Goal: Feedback & Contribution: Leave review/rating

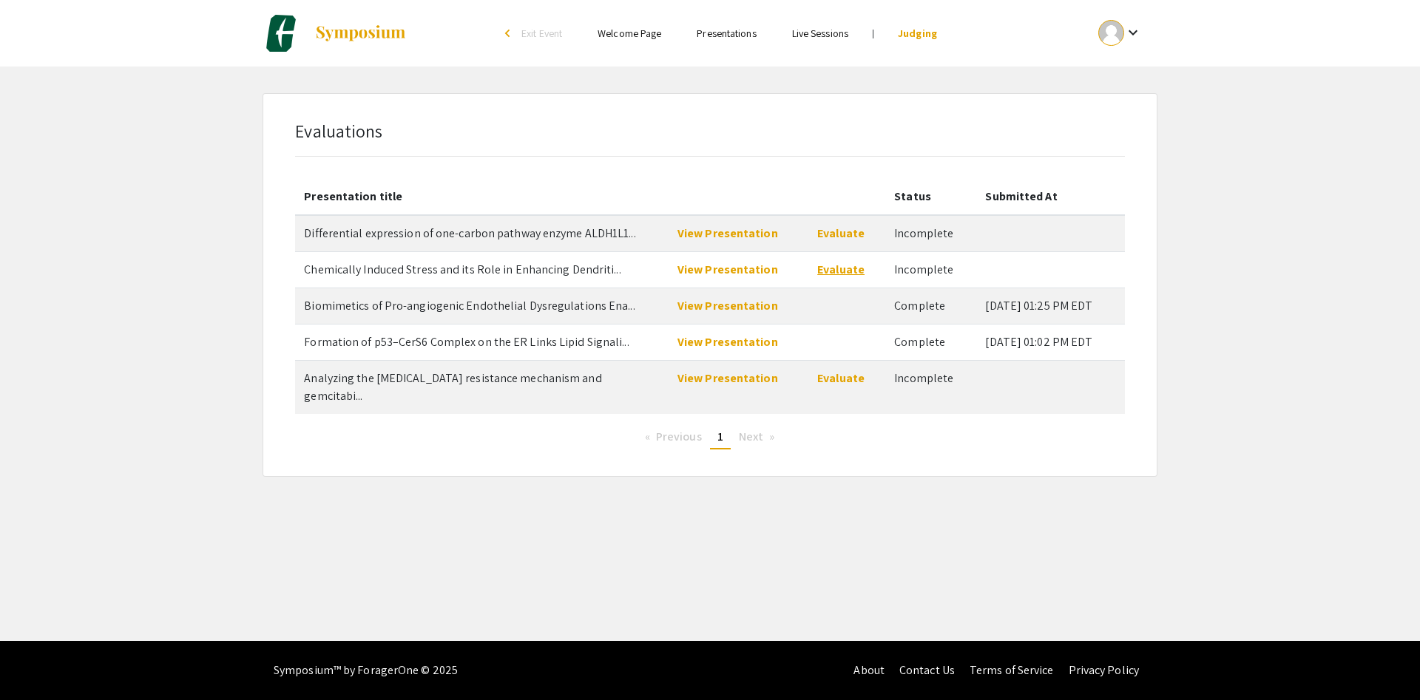
click at [817, 271] on link "Evaluate" at bounding box center [840, 270] width 47 height 16
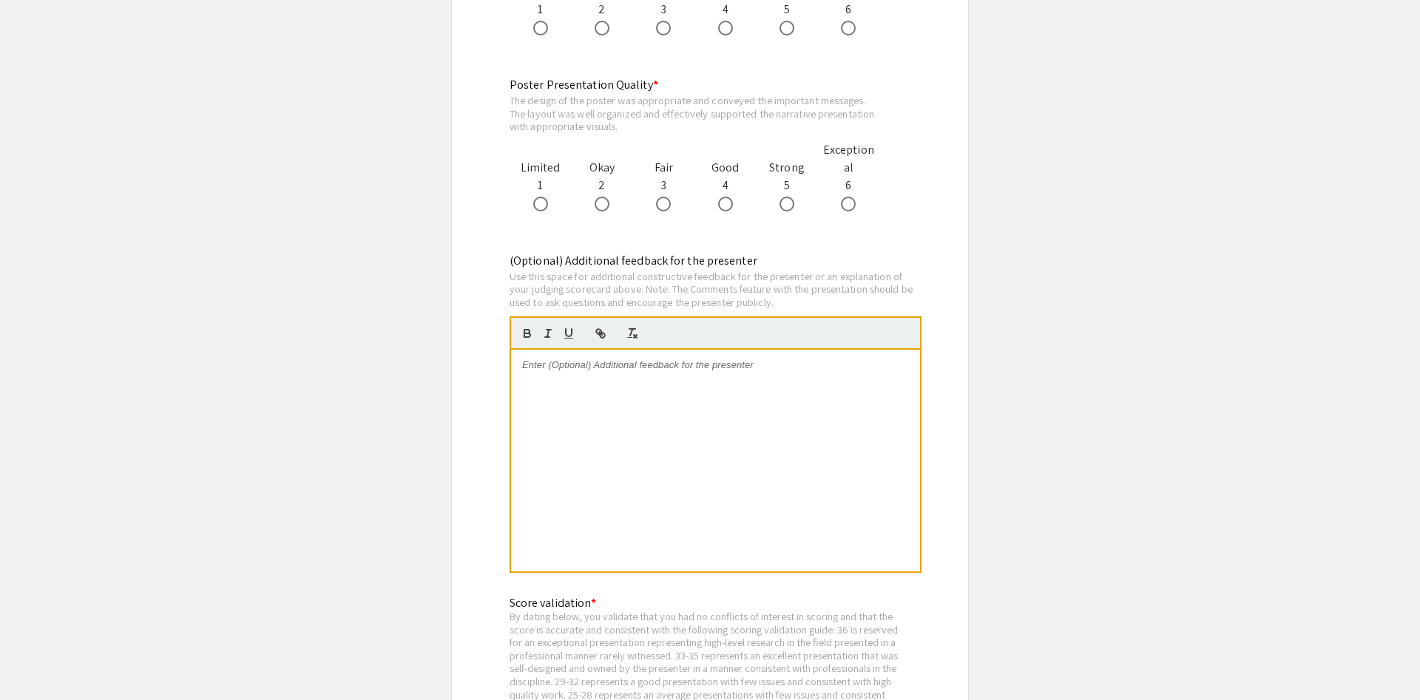
scroll to position [1659, 0]
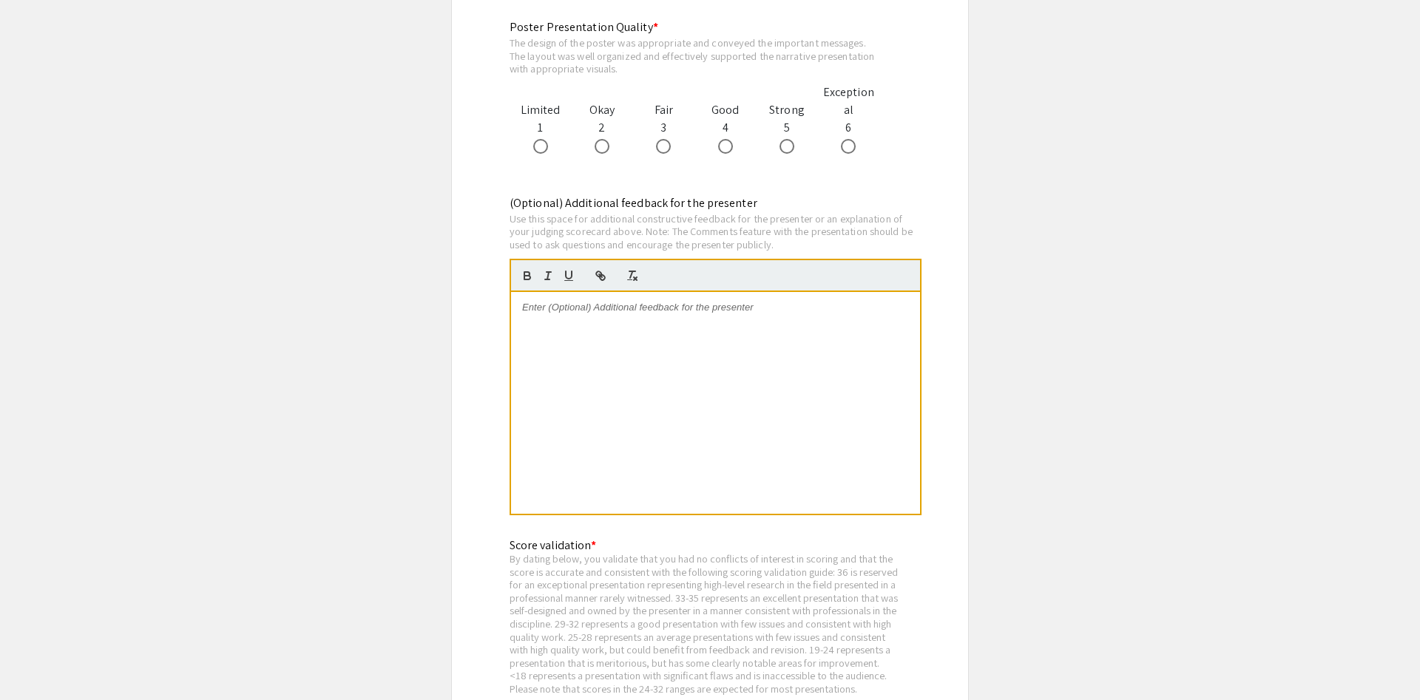
click at [746, 441] on div at bounding box center [715, 403] width 409 height 222
click at [904, 336] on div "Kind of reading a lot off of poster. Poster is fine as a guide, but I can read …" at bounding box center [715, 403] width 409 height 222
click at [870, 341] on p "Results not really being explained well. Not easily accessible (like what is CR…" at bounding box center [715, 334] width 387 height 13
click at [650, 333] on p "Results not really being explained well. Not easily accessible (like what is CR…" at bounding box center [715, 341] width 387 height 27
click at [638, 359] on div "Kind of reading a lot off of poster. Poster is fine as a guide, but I can read …" at bounding box center [715, 403] width 409 height 222
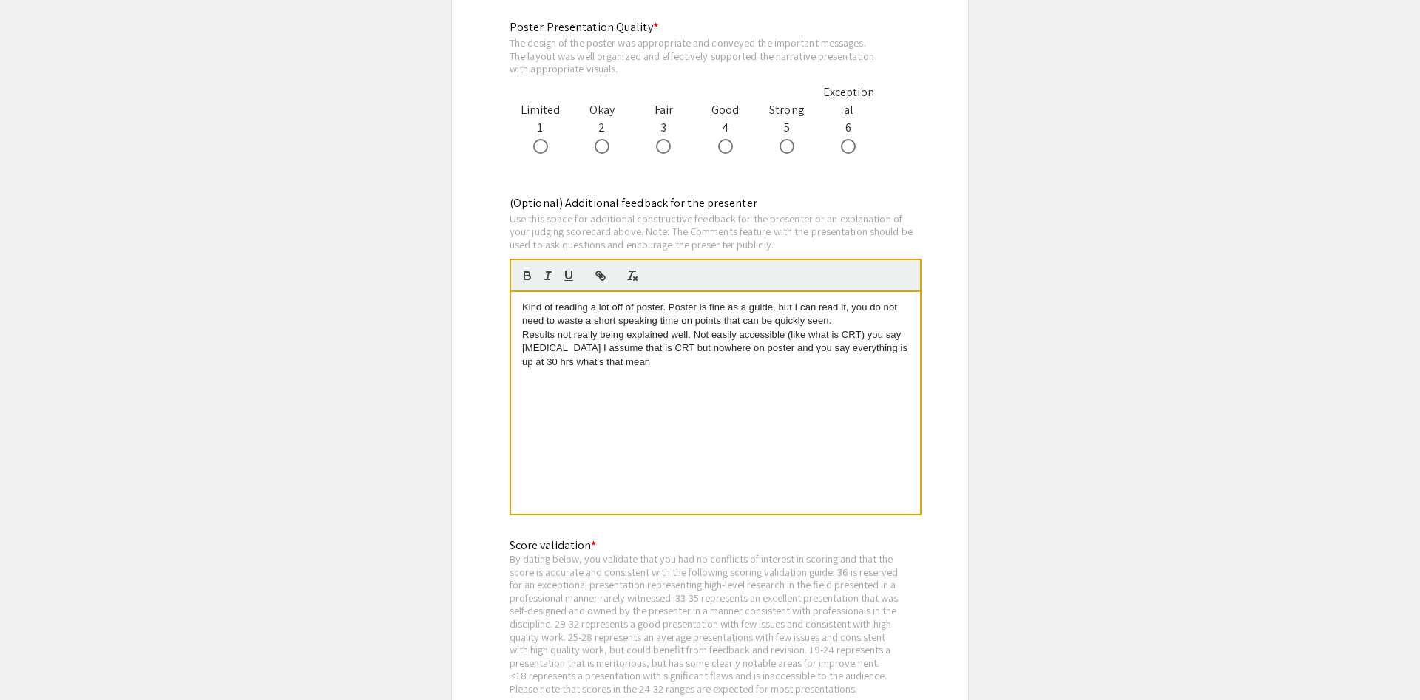
click at [722, 362] on p "Results not really being explained well. Not easily accessible (like what is CR…" at bounding box center [715, 348] width 387 height 41
click at [505, 400] on div "(Optional) Additional feedback for the presenter Use this space for additional …" at bounding box center [709, 365] width 423 height 342
click at [875, 321] on p "Kind of reading a lot off of poster. Poster is fine as a guide, but I can read …" at bounding box center [715, 314] width 387 height 27
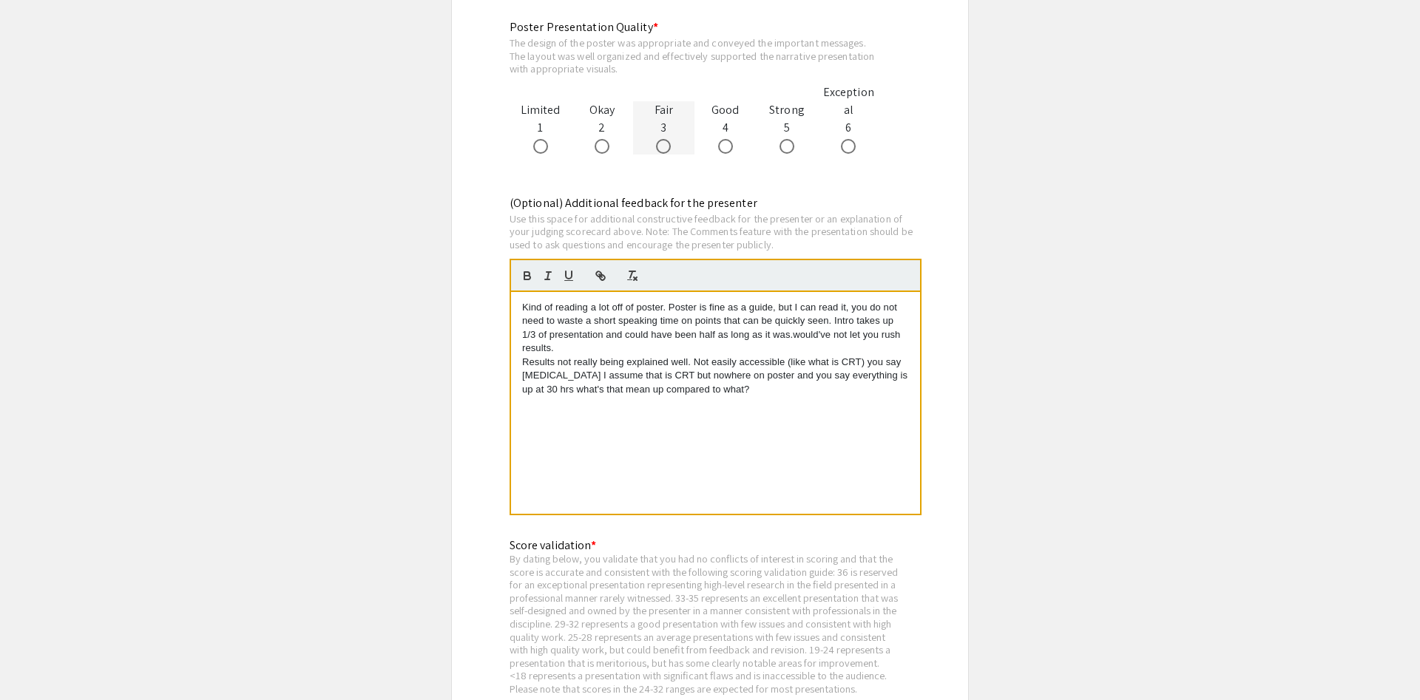
click at [685, 151] on div at bounding box center [663, 146] width 61 height 18
click at [670, 152] on span at bounding box center [663, 146] width 15 height 15
click at [670, 152] on input "radio" at bounding box center [663, 146] width 15 height 15
radio input "true"
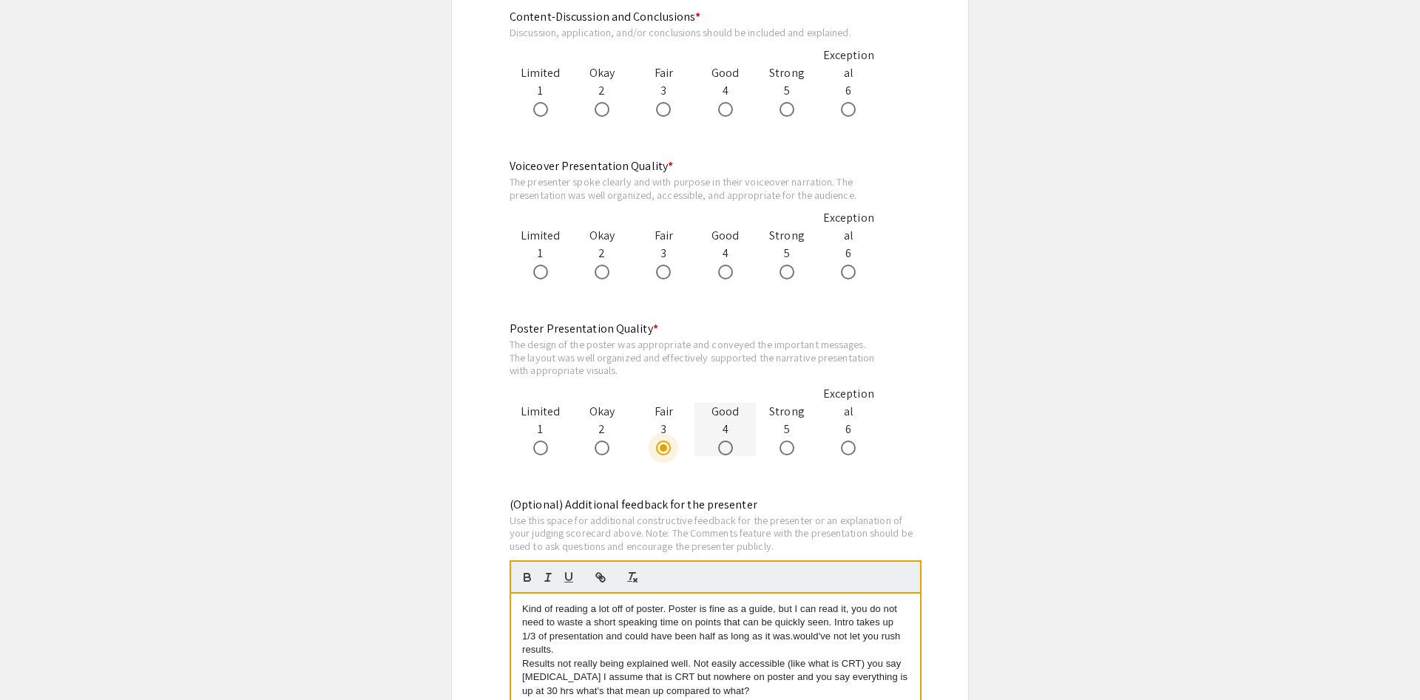
click at [737, 443] on label at bounding box center [728, 448] width 21 height 15
click at [733, 443] on input "radio" at bounding box center [725, 448] width 15 height 15
radio input "true"
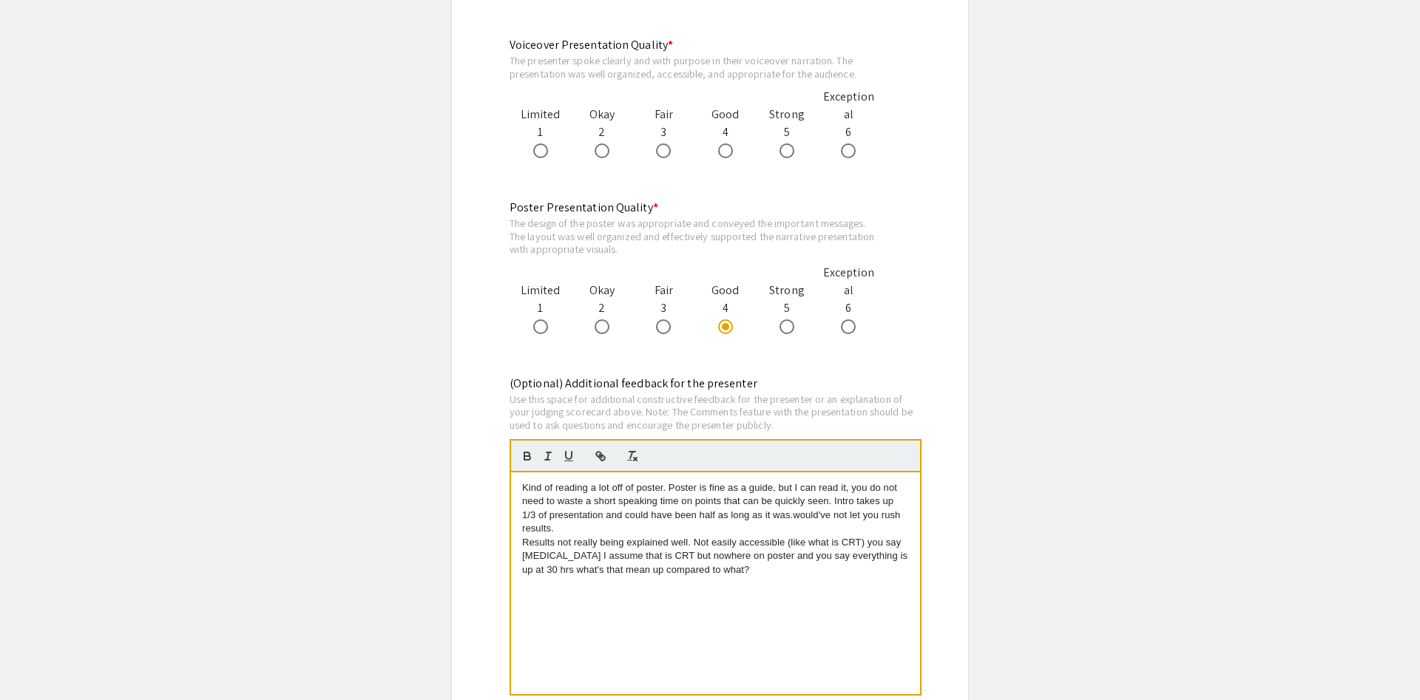
scroll to position [1584, 0]
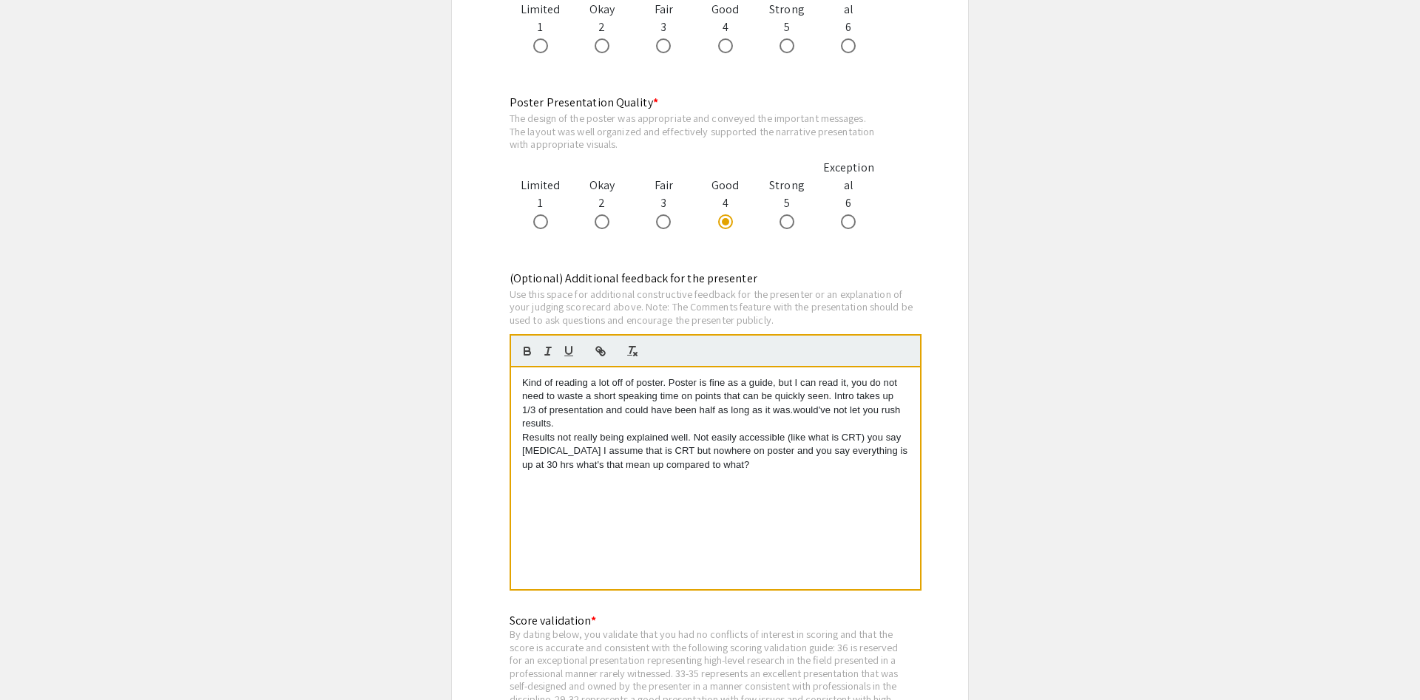
click at [784, 475] on div "Kind of reading a lot off of poster. Poster is fine as a guide, but I can read …" at bounding box center [715, 478] width 409 height 222
click at [688, 441] on p "Results not really being explained well. Not easily accessible (like what is CR…" at bounding box center [715, 451] width 387 height 41
click at [755, 461] on p "Results not really being explained well. Not easily accessible (like what is CR…" at bounding box center [715, 451] width 387 height 41
click at [784, 449] on p "Results not really being explained well. Not easily accessible (like what is CR…" at bounding box center [715, 451] width 387 height 41
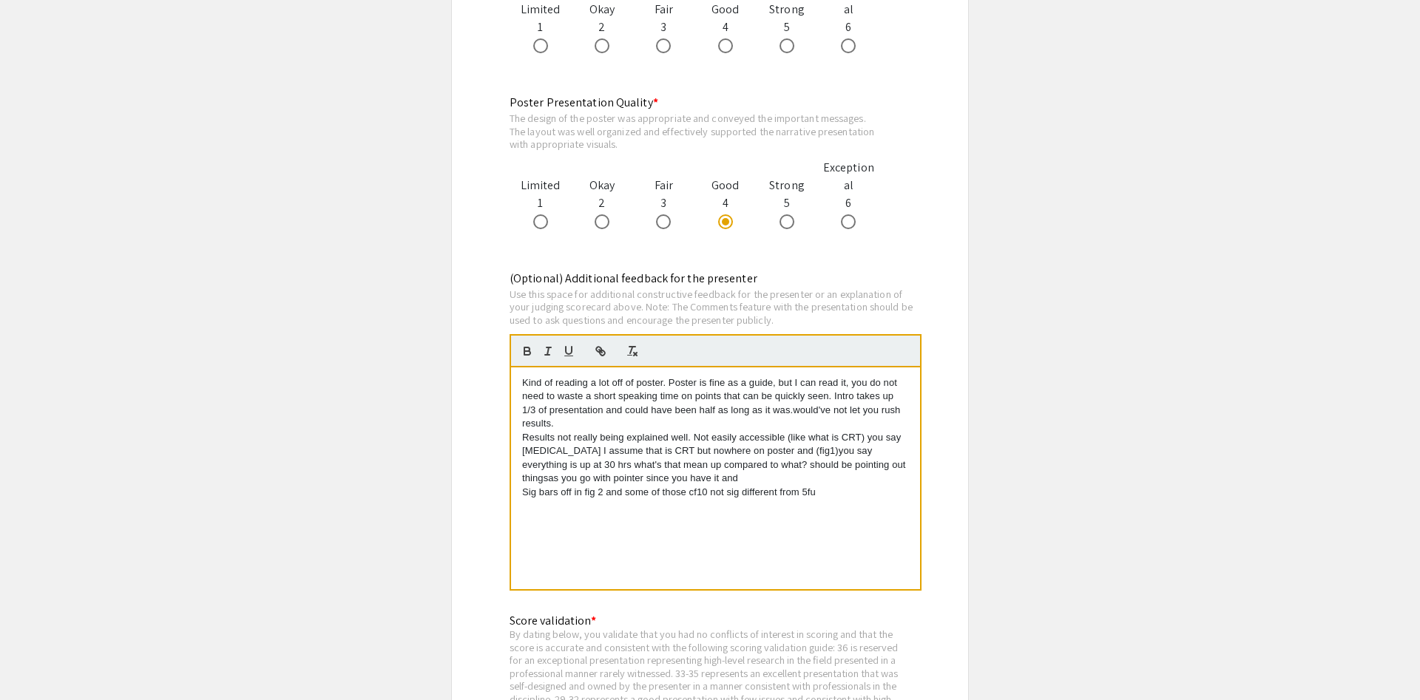
click at [796, 487] on p "Sig bars off in fig 2 and some of those cf10 not sig different from 5fu" at bounding box center [715, 492] width 387 height 13
click at [787, 479] on p "Results not really being explained well. Not easily accessible (like what is CR…" at bounding box center [715, 458] width 387 height 55
click at [878, 469] on p "Results not really being explained well. Not easily accessible (like what is CR…" at bounding box center [715, 465] width 387 height 68
click at [844, 506] on p "Sig bars off in fig 2 and some of those cf10 not sig different from 5fu" at bounding box center [715, 505] width 387 height 13
click at [838, 505] on p "Sig bars off in fig 2 and some of those cf10 not sig different from 5fu" at bounding box center [715, 505] width 387 height 13
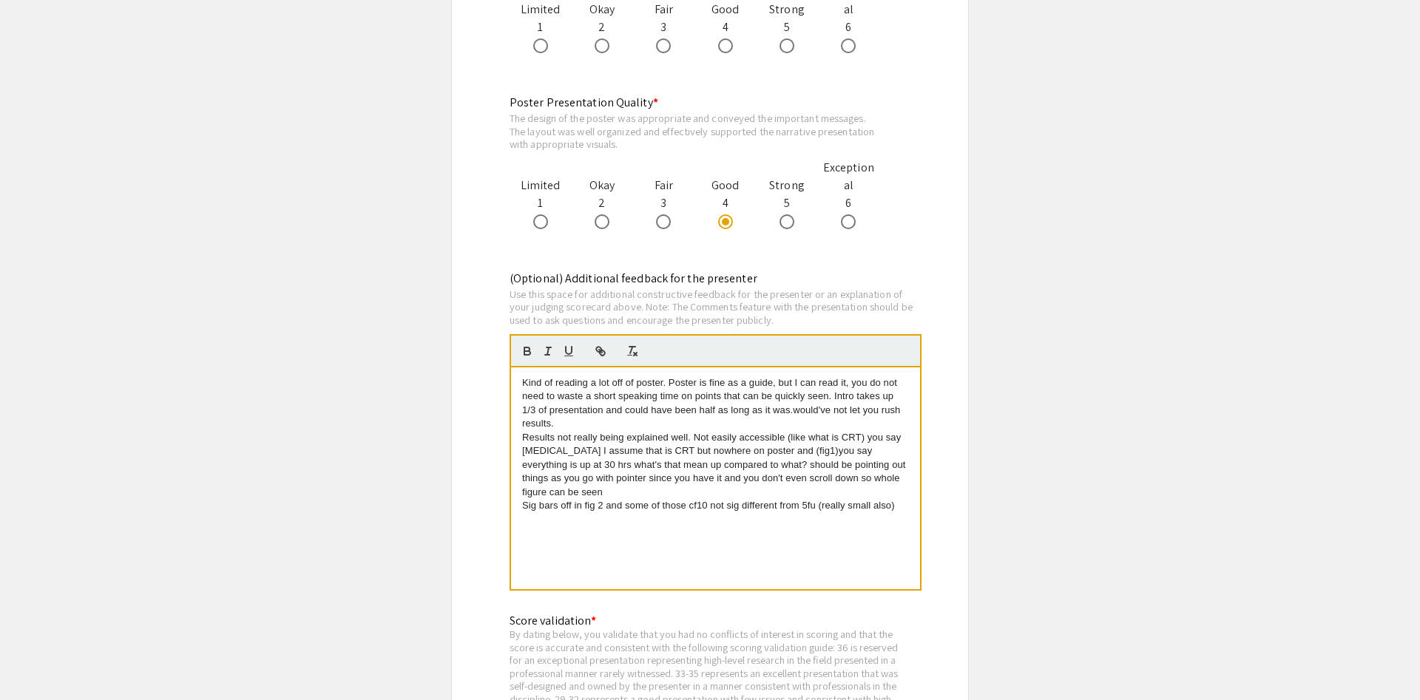
click at [898, 510] on p "Sig bars off in fig 2 and some of those cf10 not sig different from 5fu (really…" at bounding box center [715, 505] width 387 height 13
click at [838, 526] on p "fig 3 is survival actually signif increased in cf10 compared to untreated?" at bounding box center [715, 519] width 387 height 13
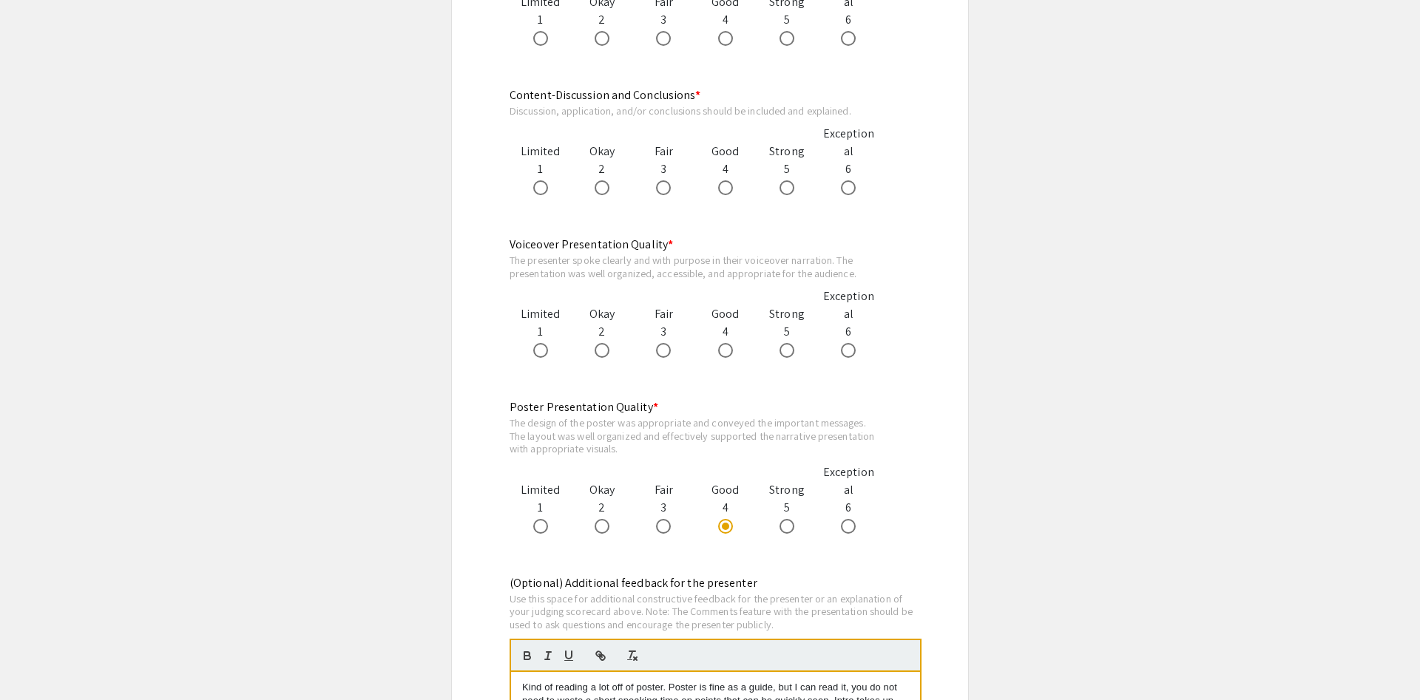
scroll to position [1282, 0]
click at [666, 522] on span at bounding box center [663, 523] width 15 height 15
click at [666, 522] on input "radio" at bounding box center [663, 523] width 15 height 15
radio input "true"
click at [666, 353] on span at bounding box center [663, 347] width 15 height 15
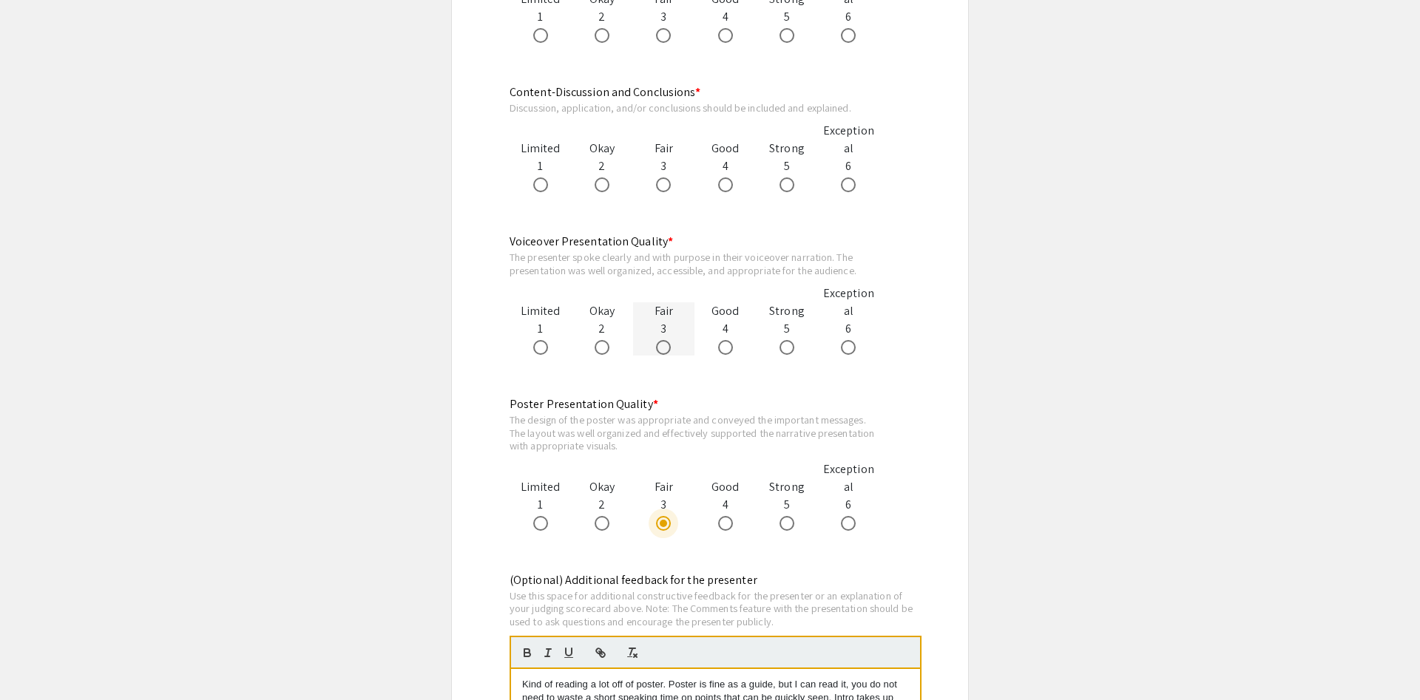
click at [666, 353] on input "radio" at bounding box center [663, 347] width 15 height 15
radio input "true"
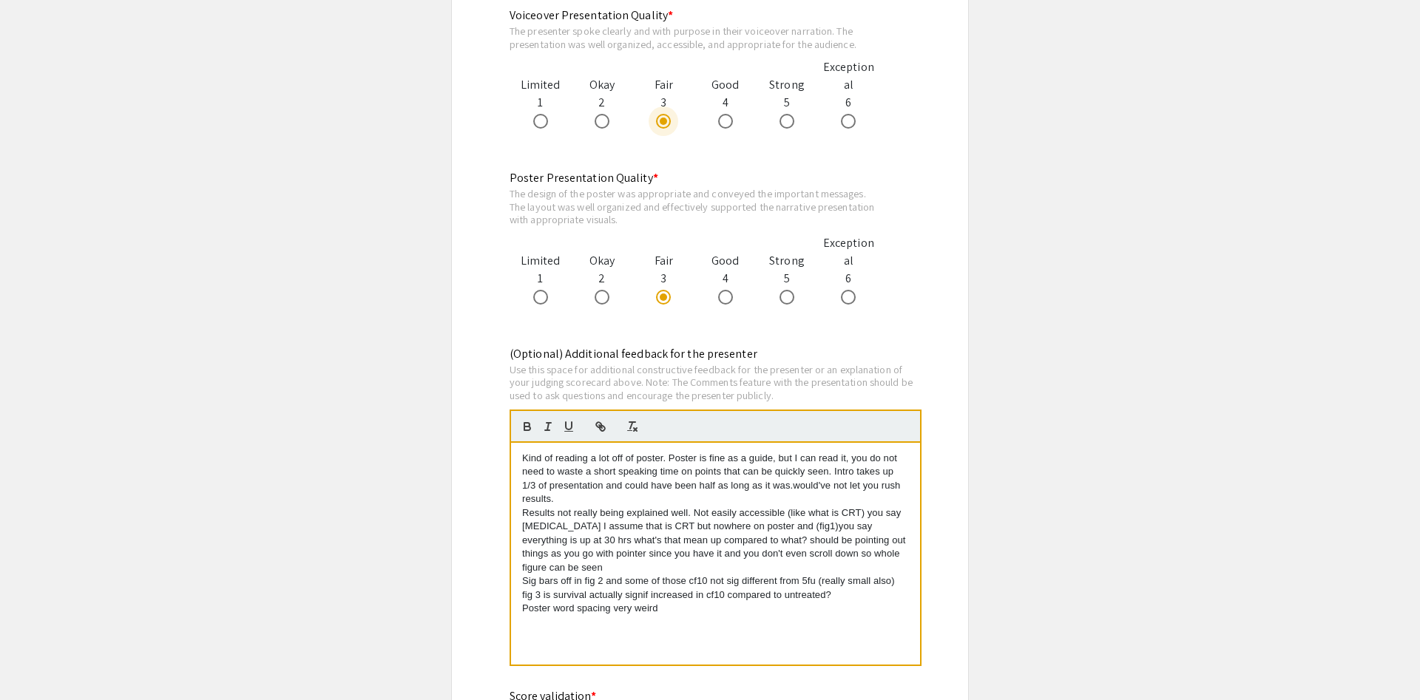
scroll to position [1659, 0]
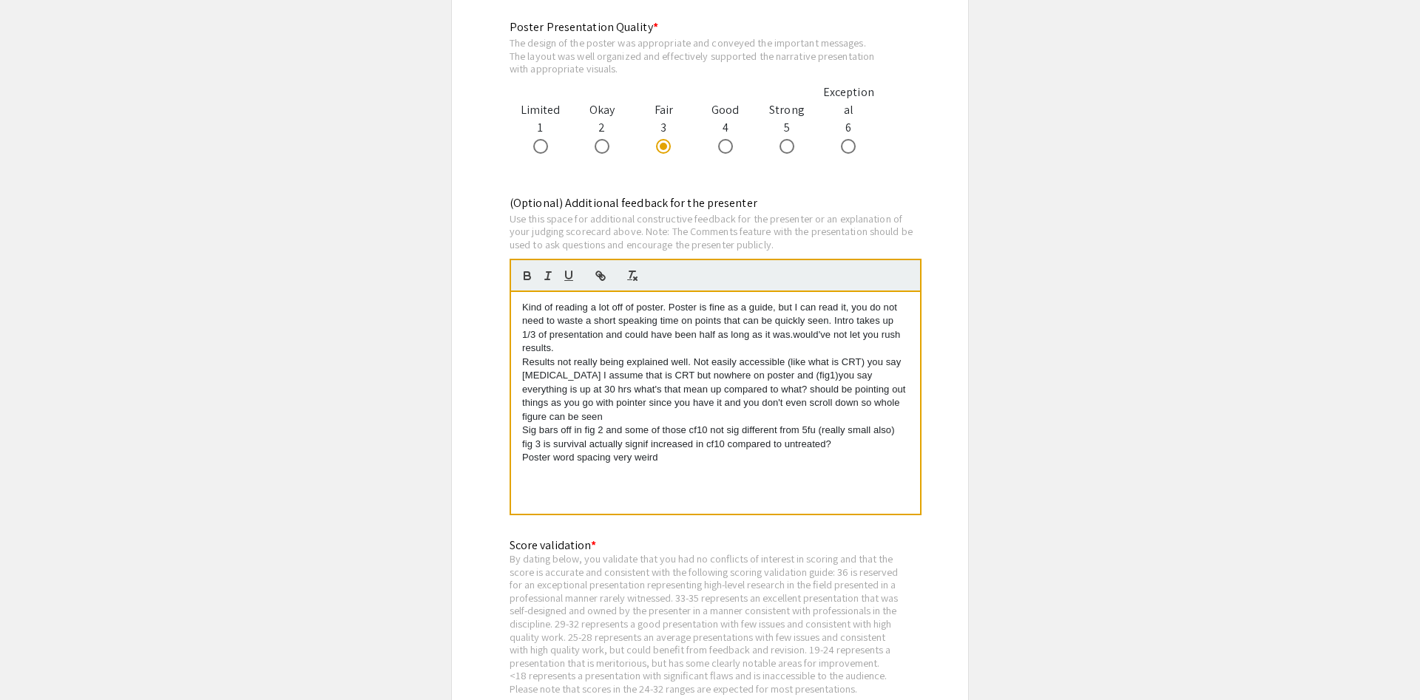
click at [704, 458] on p "Poster word spacing very weird" at bounding box center [715, 457] width 387 height 13
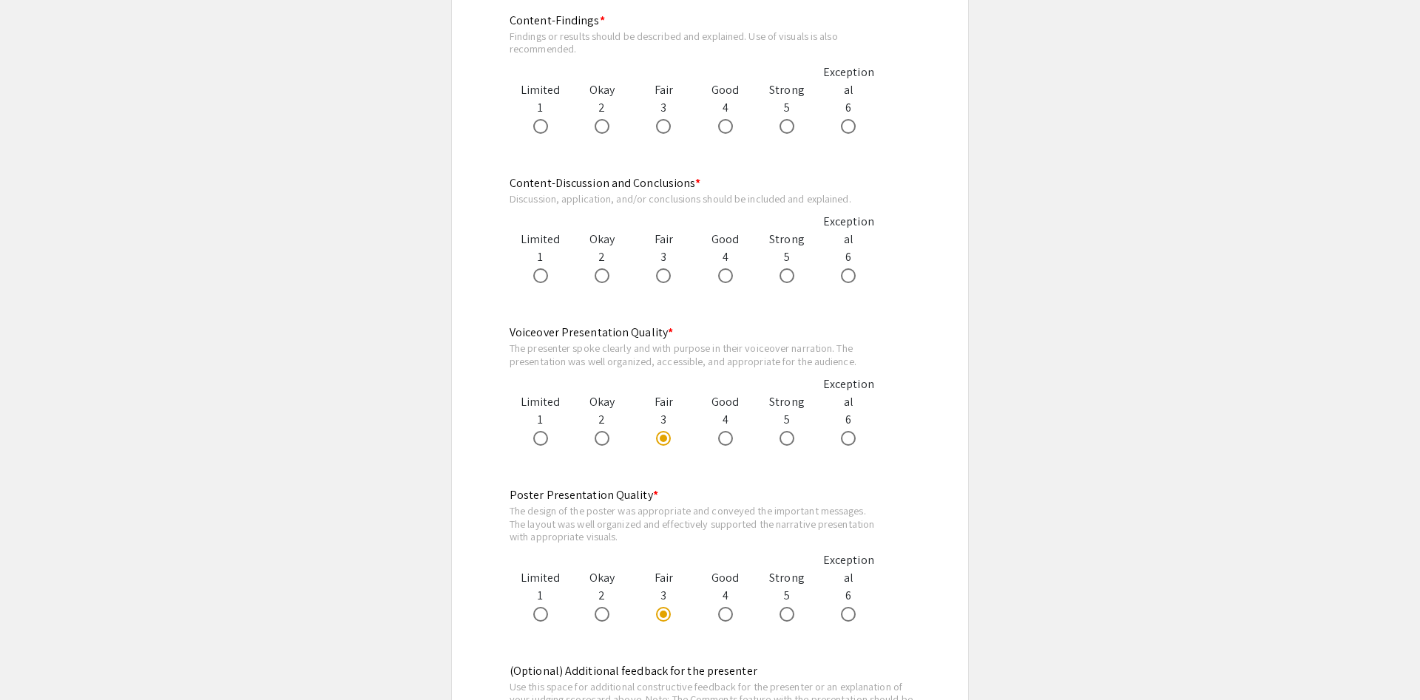
scroll to position [1131, 0]
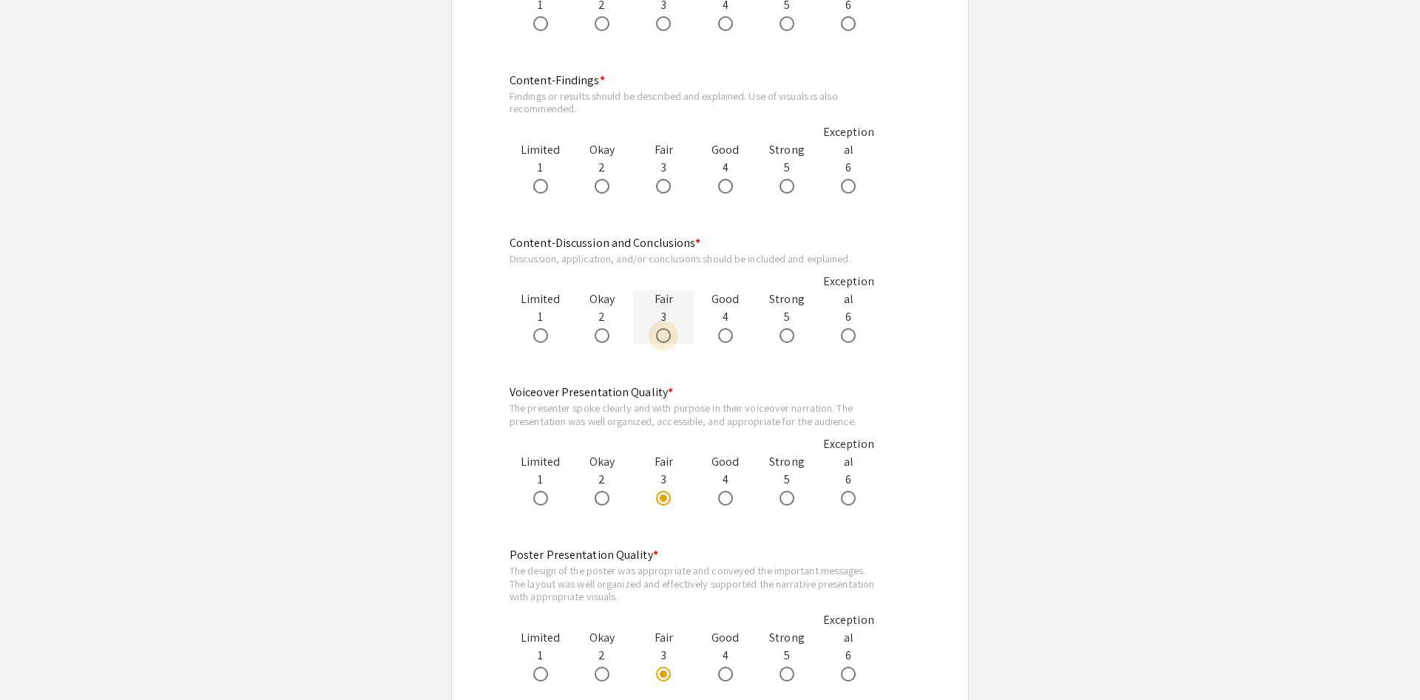
click at [671, 334] on label at bounding box center [666, 335] width 21 height 15
click at [671, 334] on input "radio" at bounding box center [663, 335] width 15 height 15
radio input "true"
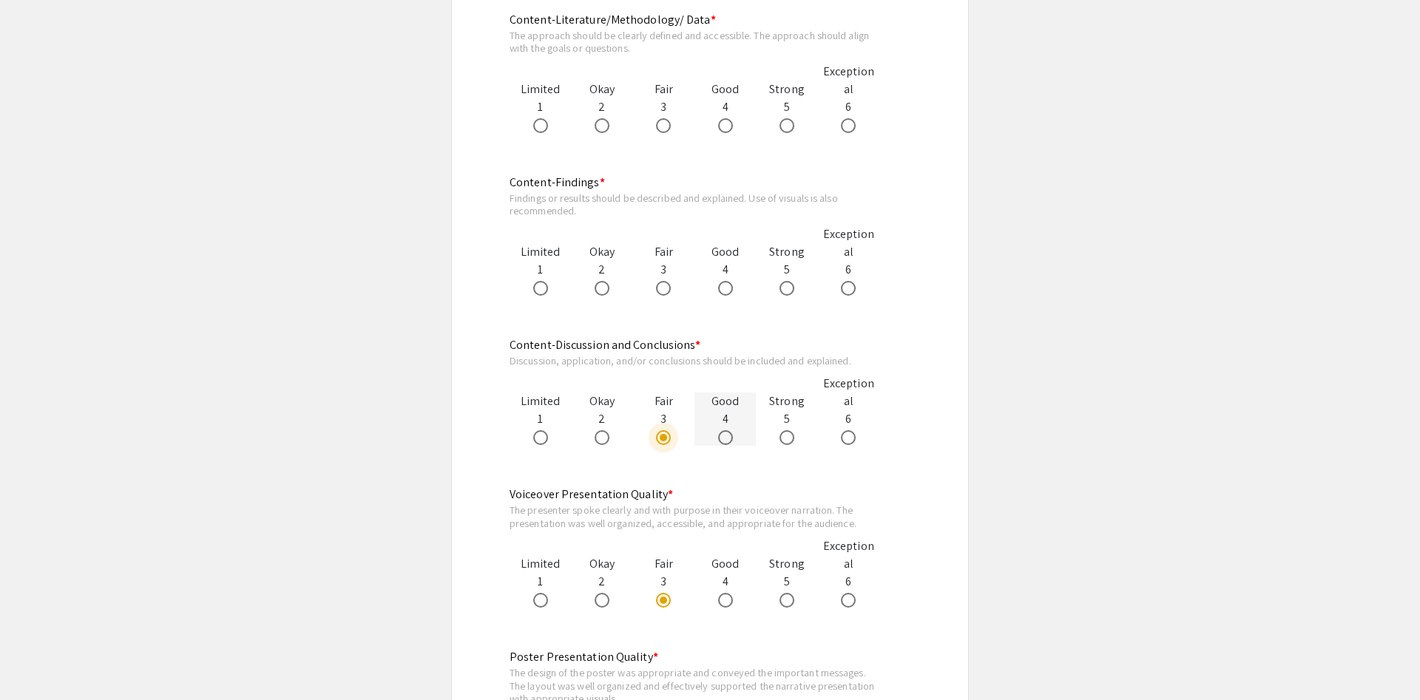
scroll to position [980, 0]
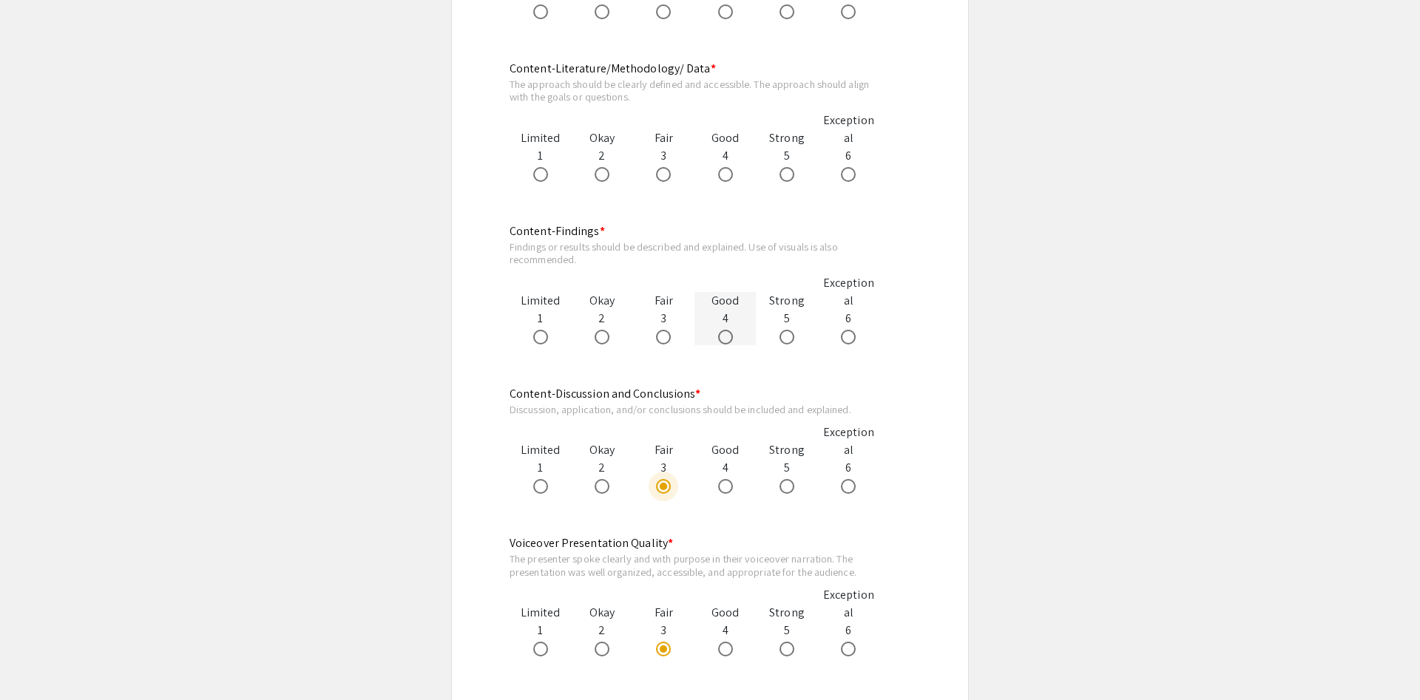
click at [731, 330] on mat-radio-button at bounding box center [728, 337] width 21 height 18
click at [724, 337] on span at bounding box center [725, 337] width 15 height 15
click at [724, 337] on input "radio" at bounding box center [725, 337] width 15 height 15
radio input "true"
click at [719, 178] on span at bounding box center [725, 174] width 15 height 15
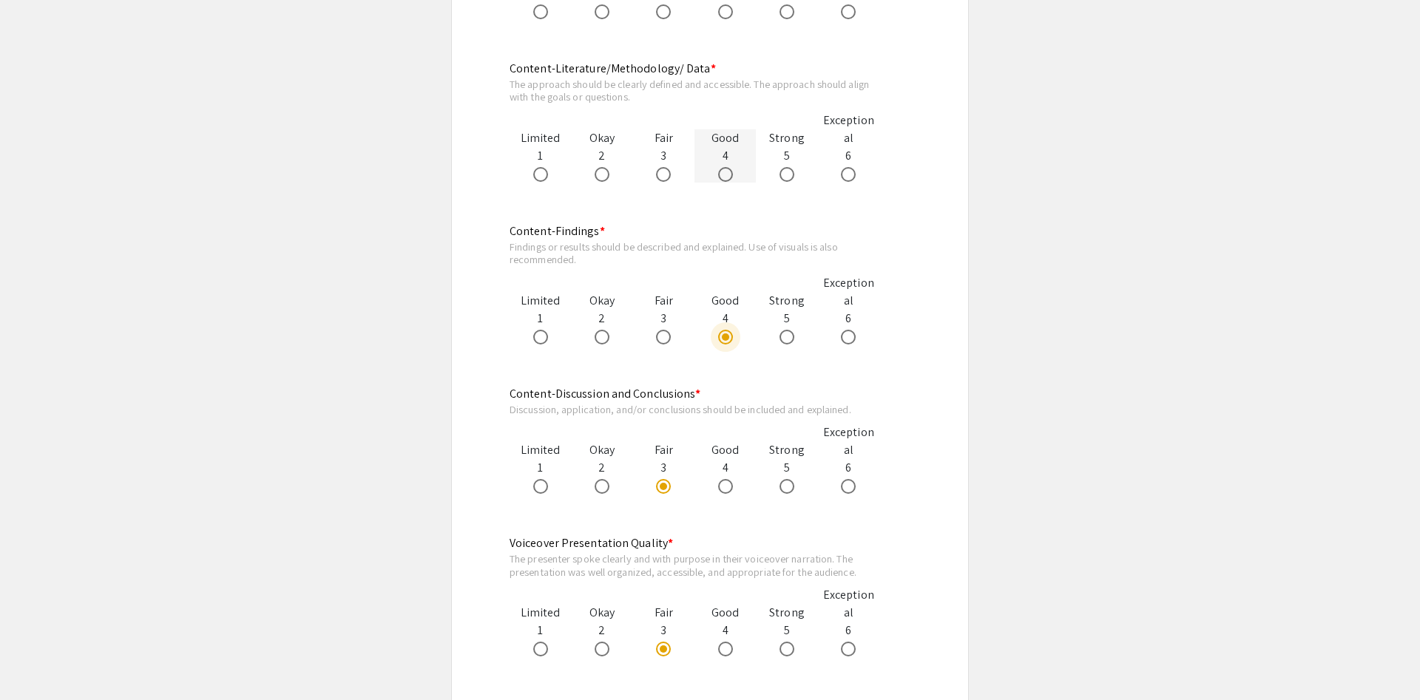
click at [719, 178] on input "radio" at bounding box center [725, 174] width 15 height 15
radio input "true"
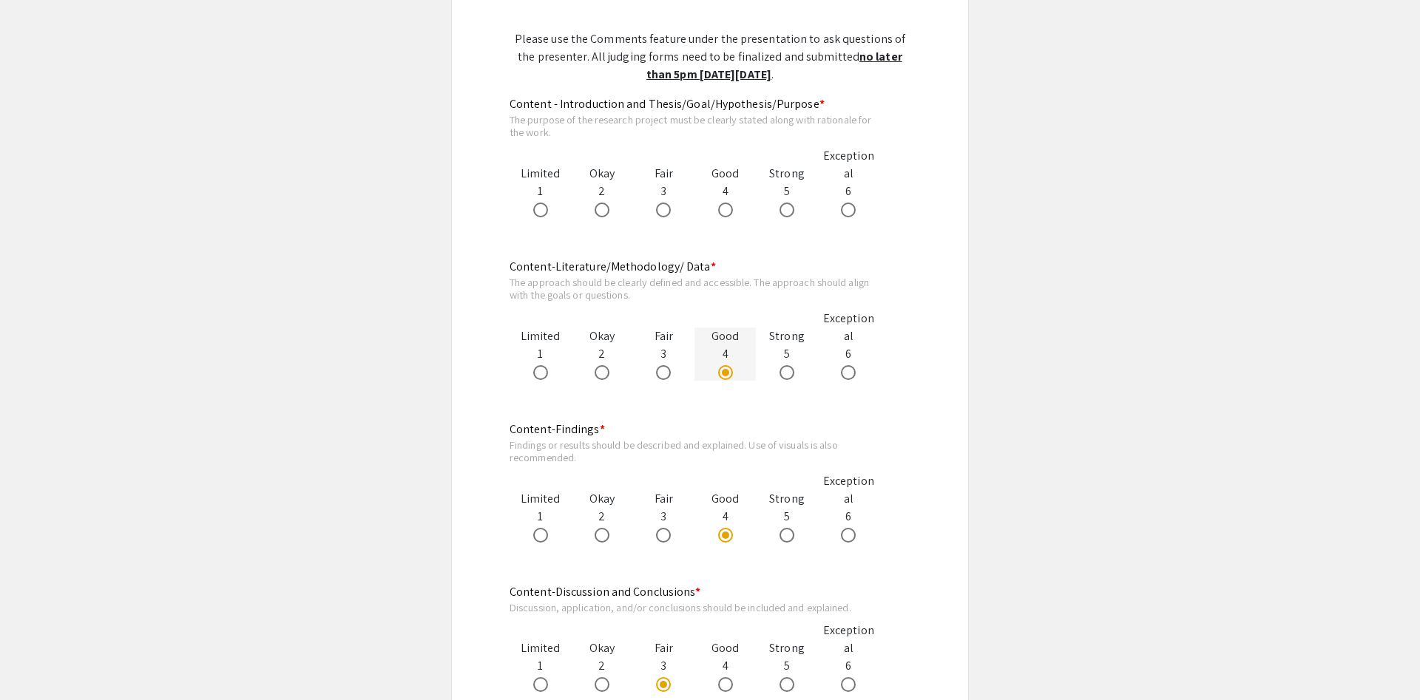
scroll to position [754, 0]
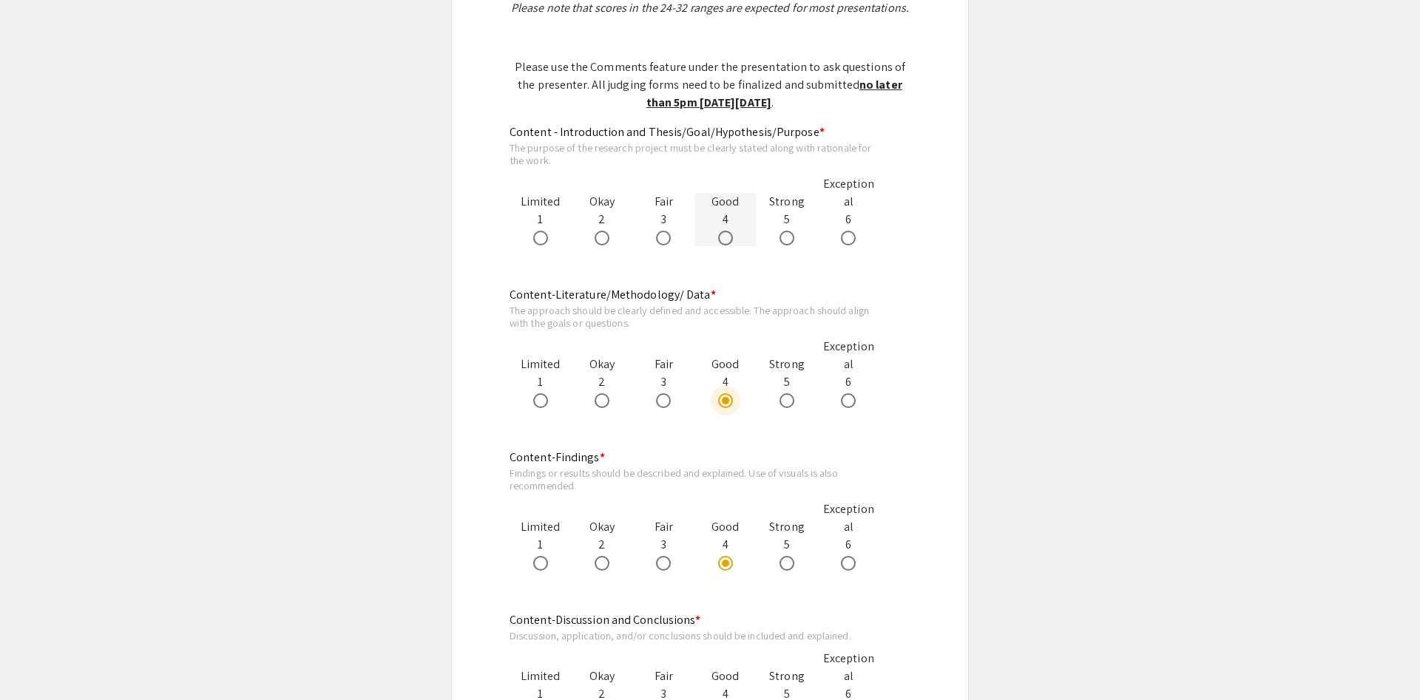
click at [727, 240] on span at bounding box center [725, 238] width 15 height 15
click at [727, 240] on input "radio" at bounding box center [725, 238] width 15 height 15
radio input "true"
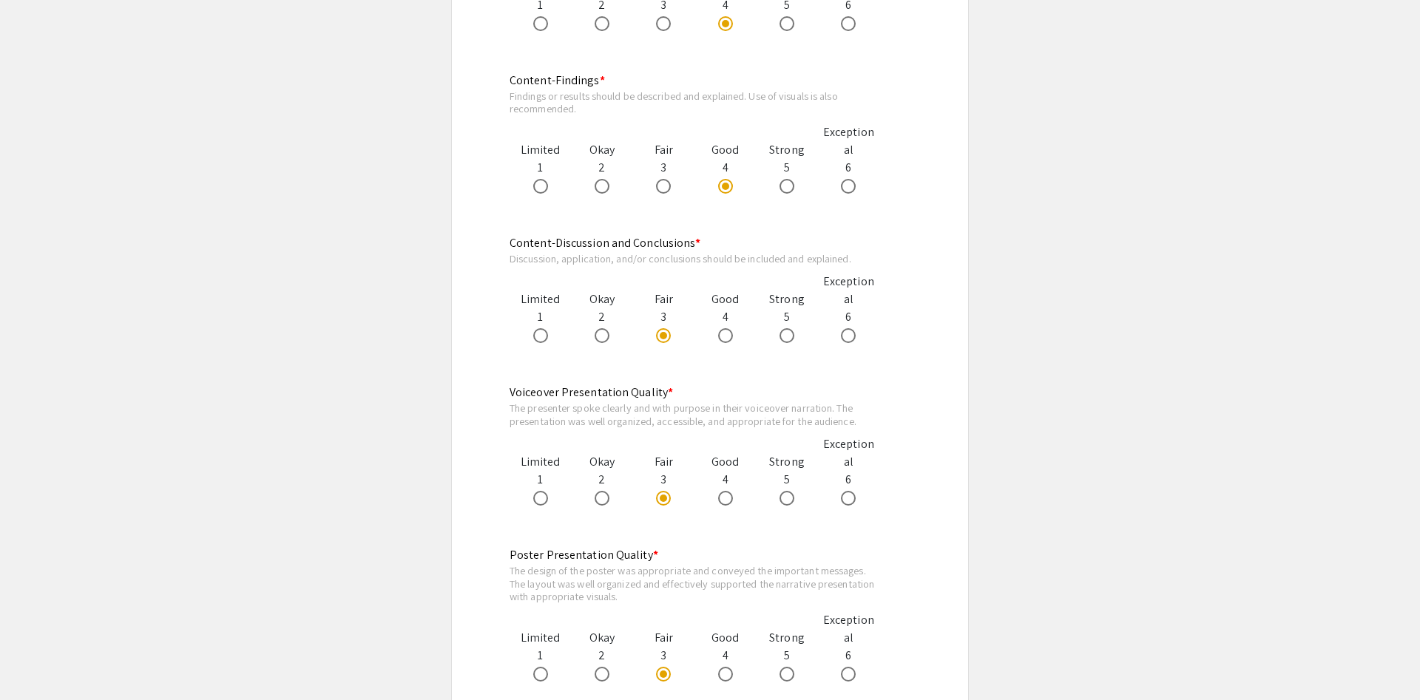
scroll to position [1207, 0]
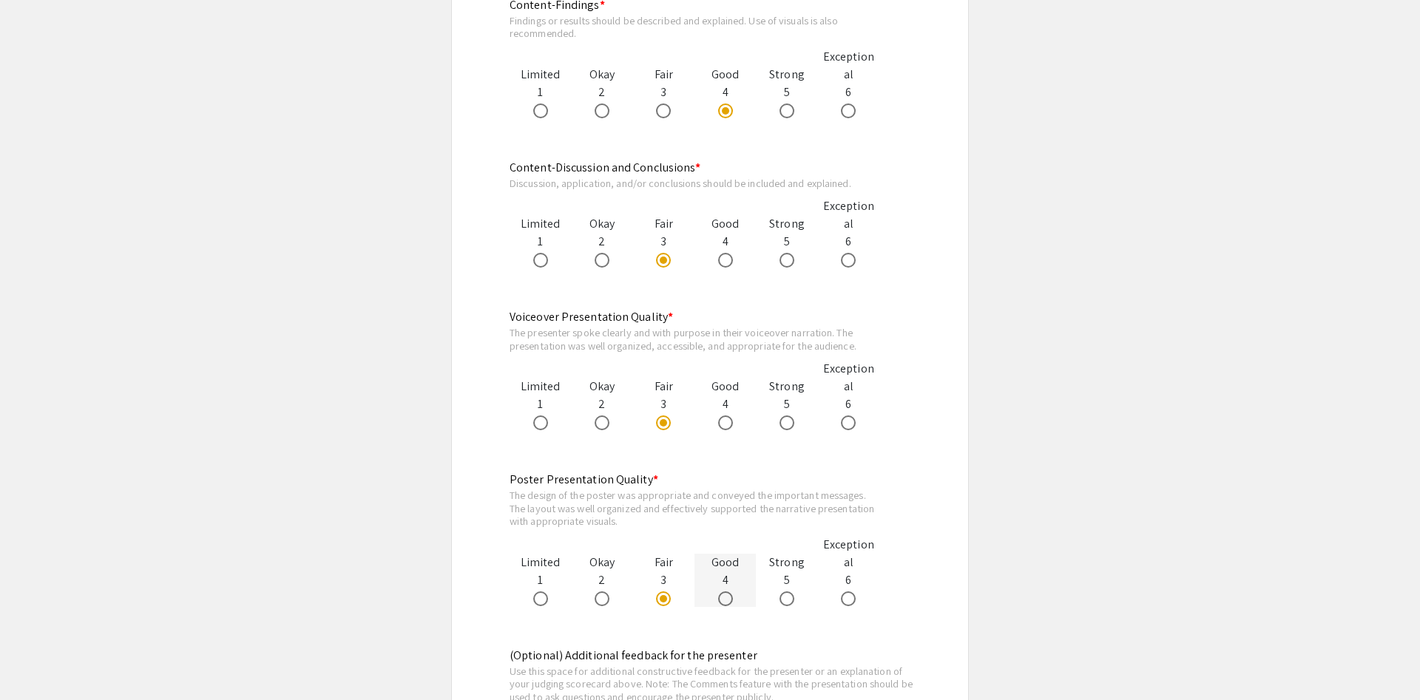
click at [721, 597] on span at bounding box center [725, 599] width 15 height 15
click at [721, 597] on input "radio" at bounding box center [725, 599] width 15 height 15
radio input "true"
click at [1085, 446] on app-evaluation-submission "arrow_back_ios Back to Judging Page Biomedical Sciences Symposium Judging Form …" at bounding box center [710, 105] width 1420 height 2373
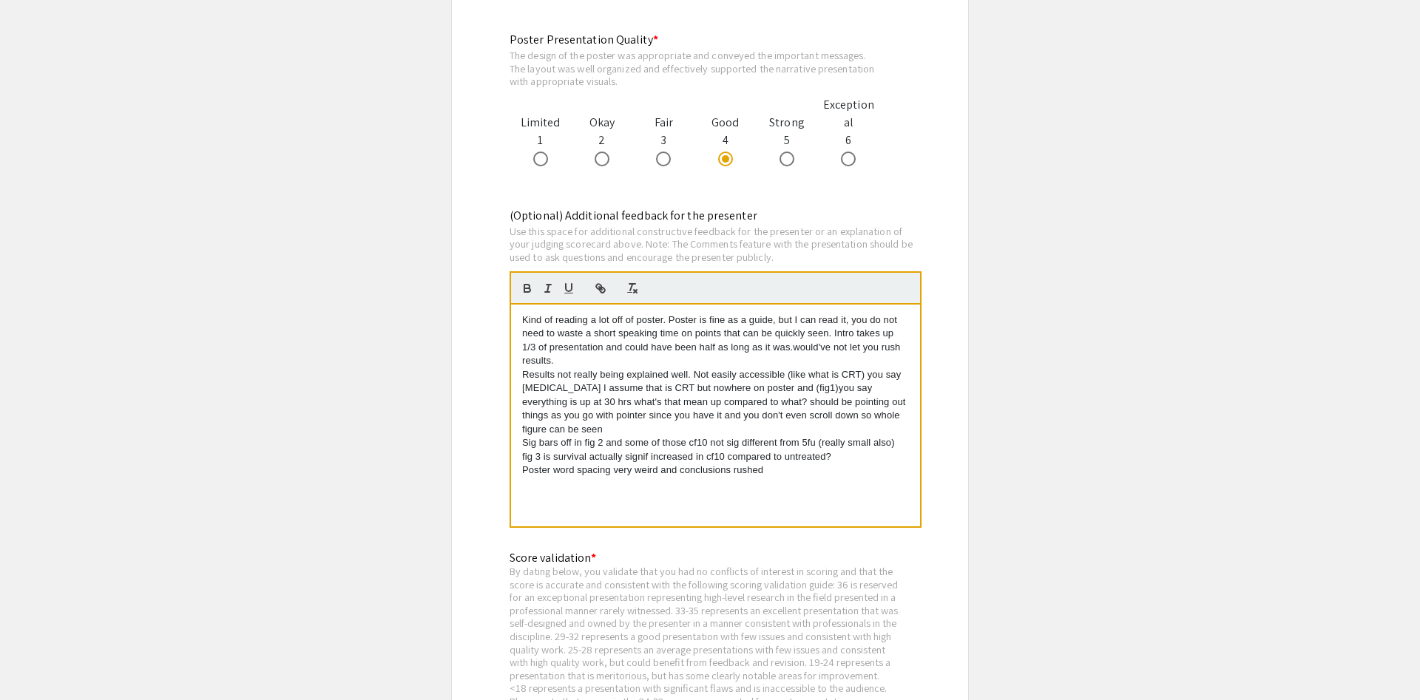
scroll to position [1659, 0]
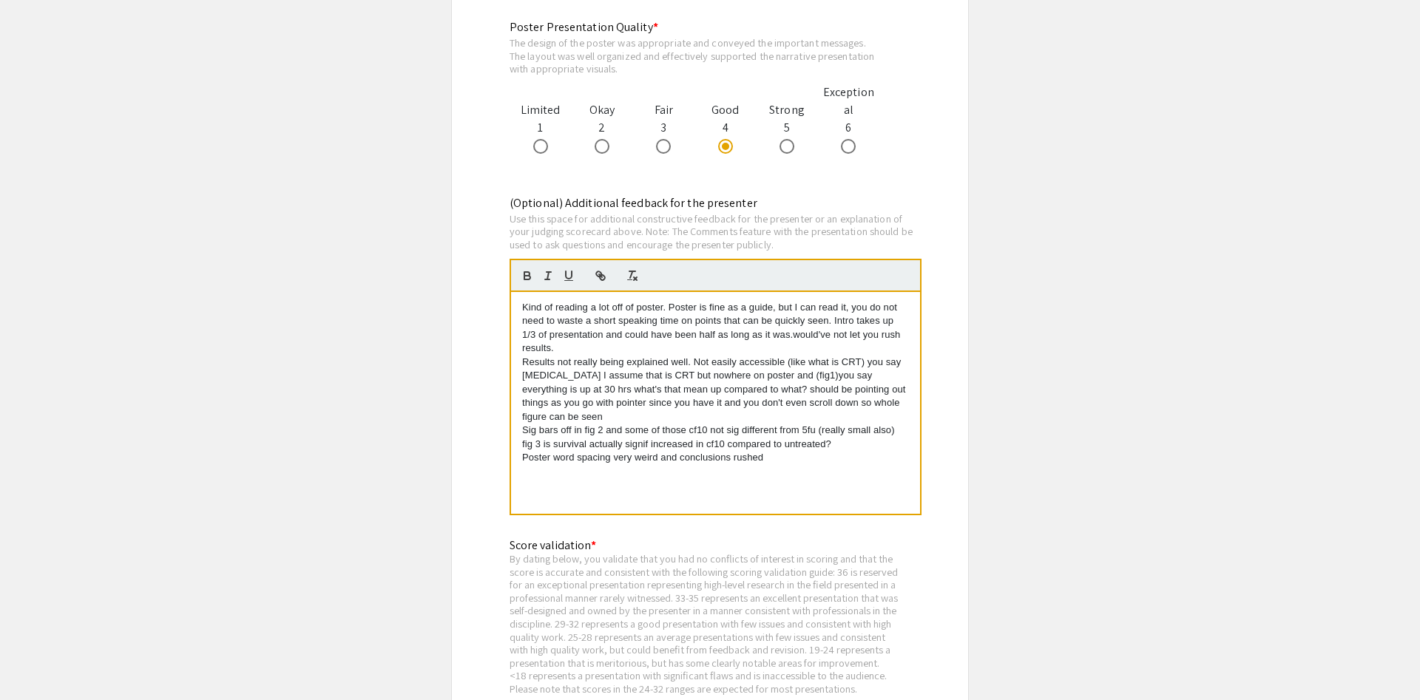
click at [801, 467] on div "Kind of reading a lot off of poster. Poster is fine as a guide, but I can read …" at bounding box center [715, 403] width 409 height 222
drag, startPoint x: 590, startPoint y: 472, endPoint x: 628, endPoint y: 471, distance: 37.7
click at [628, 471] on p "Very good work I believe and promising results, just rushed and not explained t…" at bounding box center [715, 470] width 387 height 13
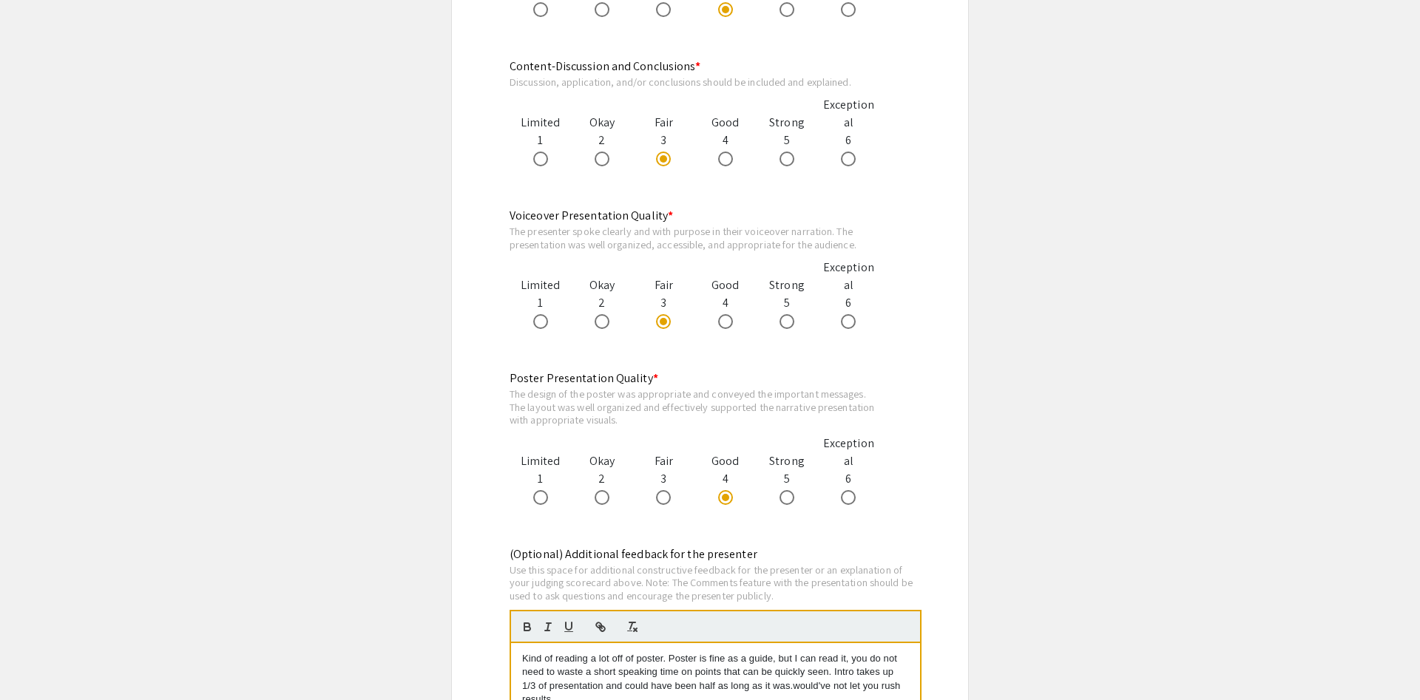
scroll to position [1282, 0]
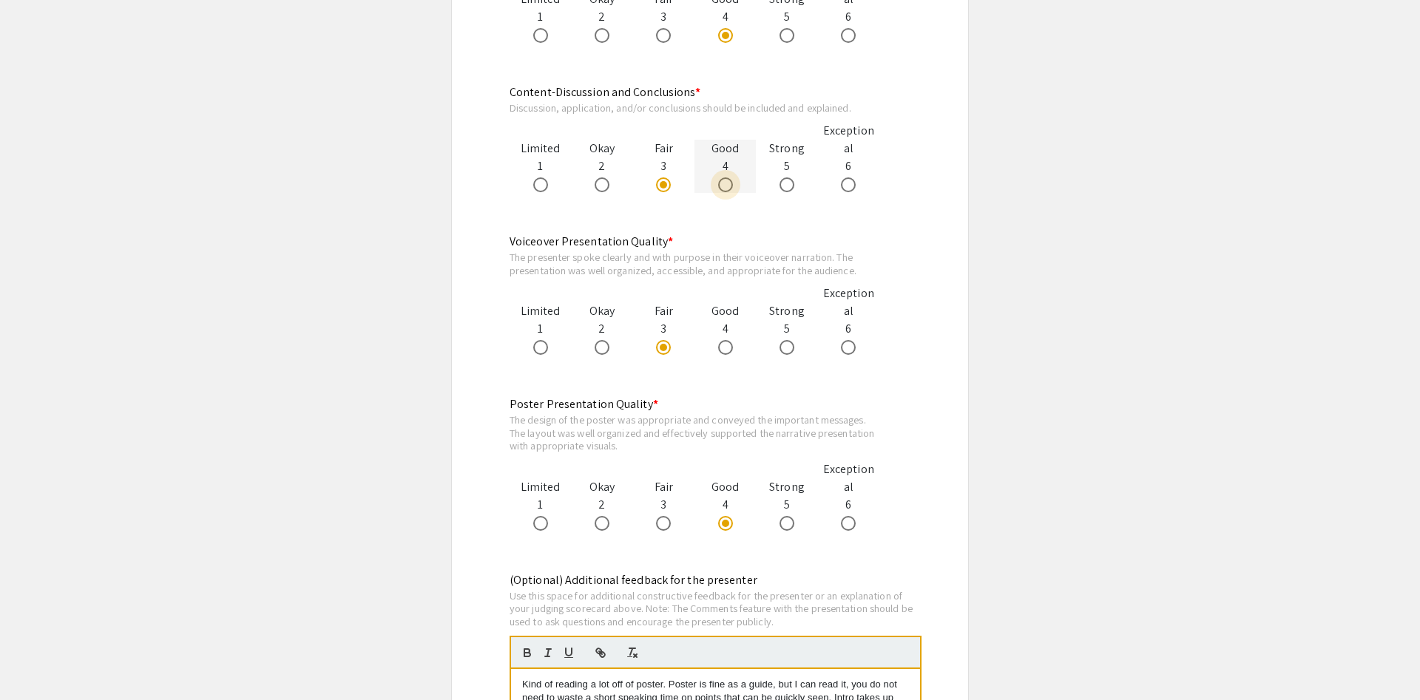
click at [728, 189] on span at bounding box center [725, 184] width 15 height 15
click at [728, 189] on input "radio" at bounding box center [725, 184] width 15 height 15
radio input "true"
click at [677, 527] on div at bounding box center [663, 523] width 61 height 18
click at [664, 519] on span at bounding box center [663, 523] width 15 height 15
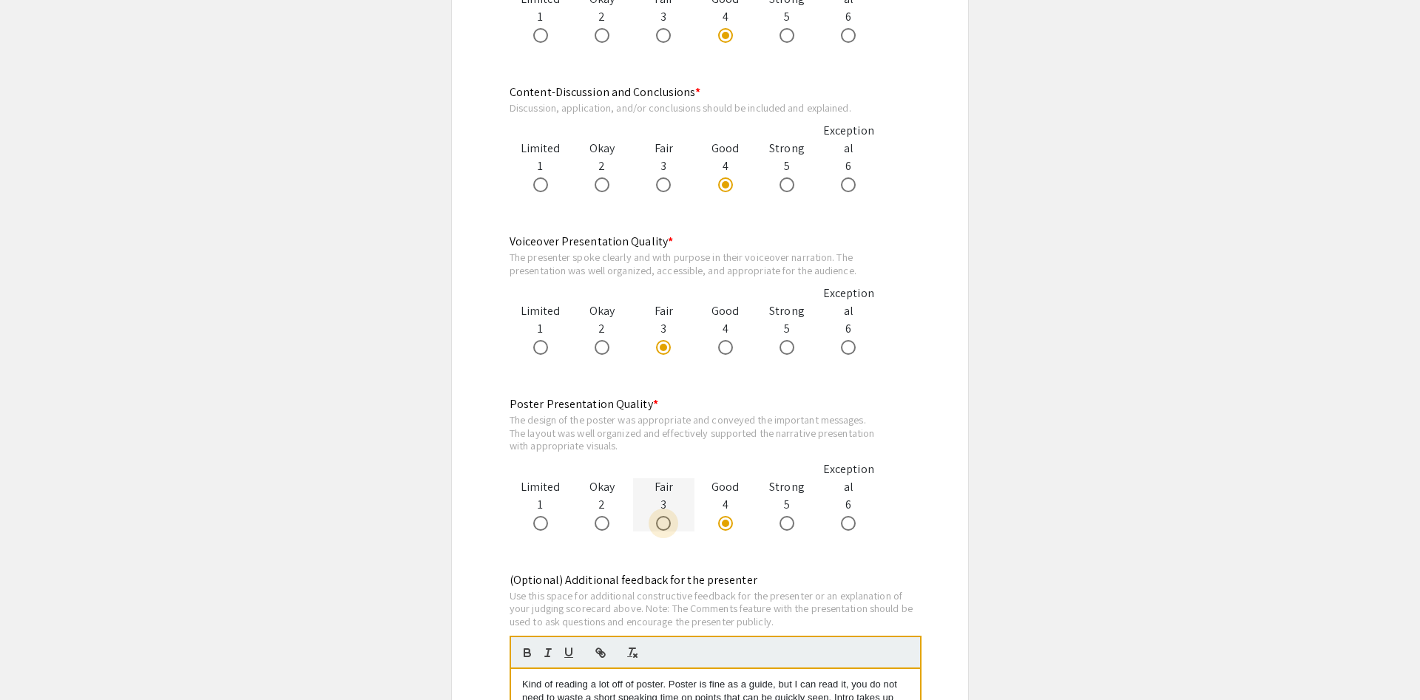
click at [664, 519] on input "radio" at bounding box center [663, 523] width 15 height 15
radio input "true"
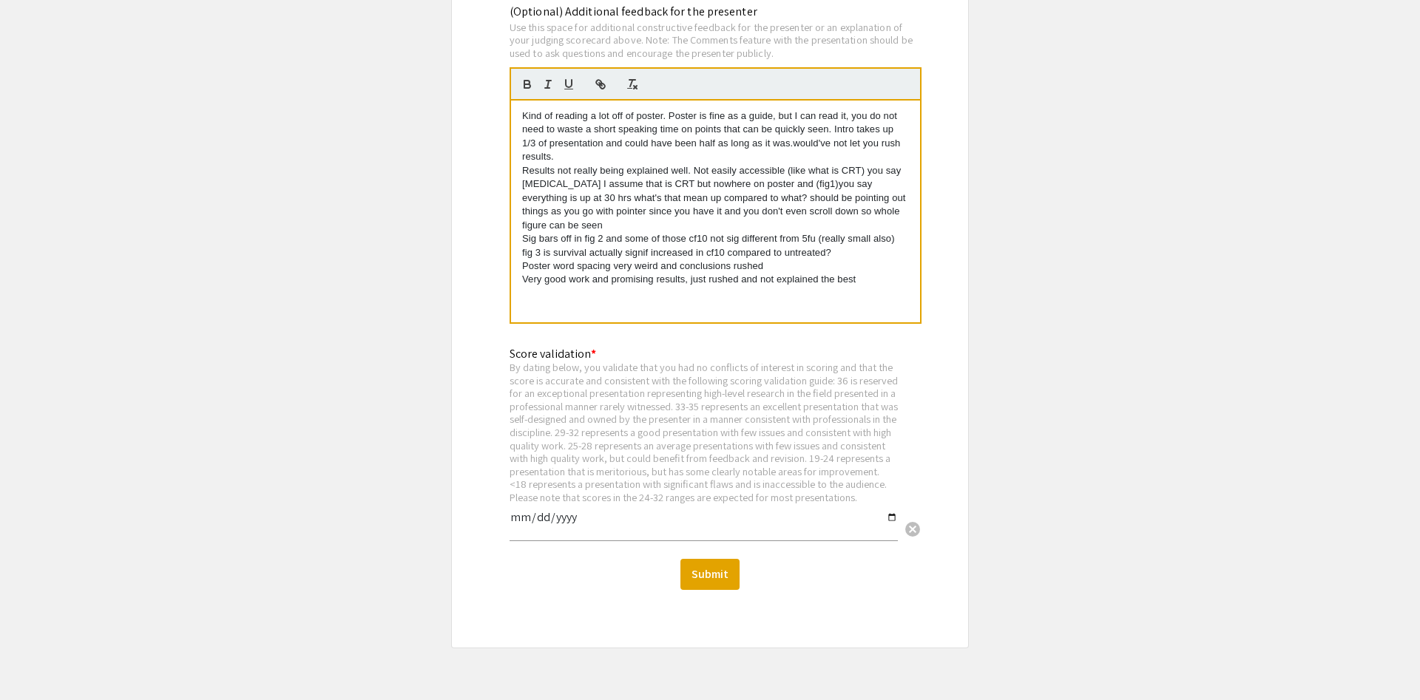
scroll to position [1922, 0]
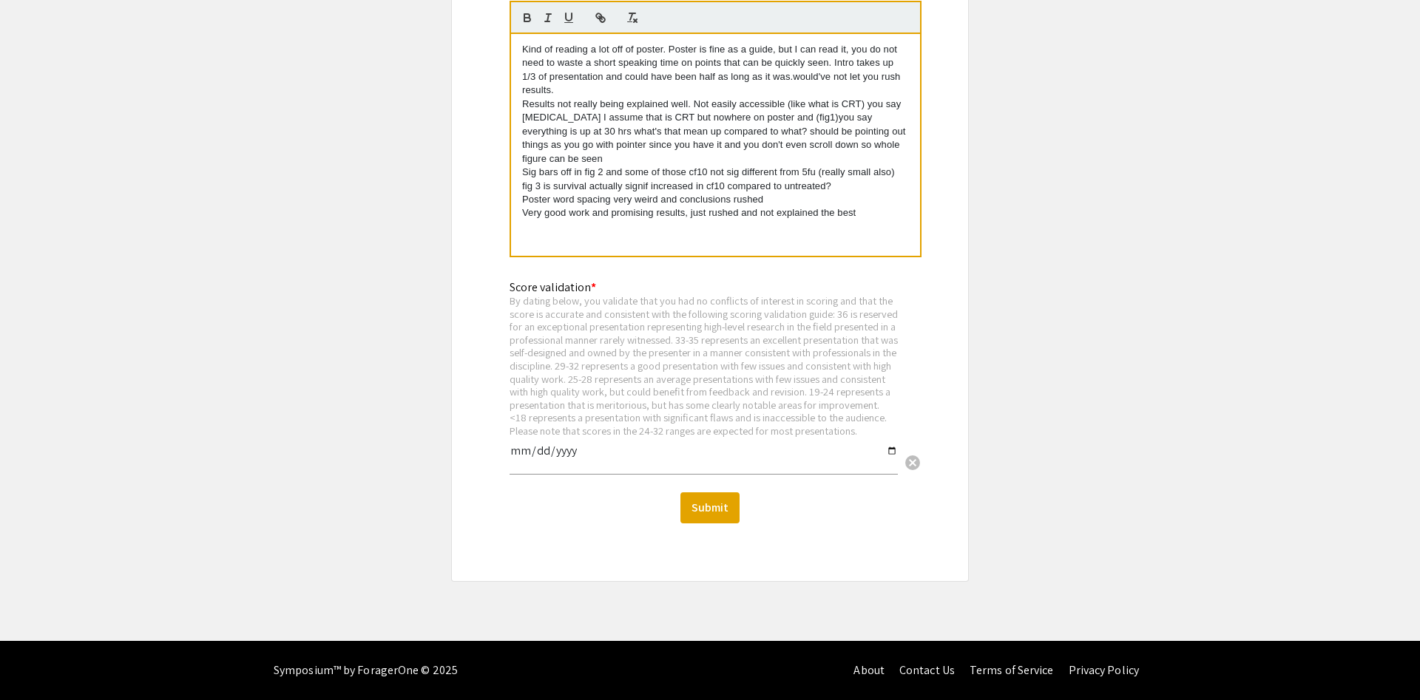
click at [673, 464] on input "date" at bounding box center [703, 456] width 388 height 25
type input "[DATE]"
click at [684, 504] on button "Submit" at bounding box center [709, 507] width 59 height 31
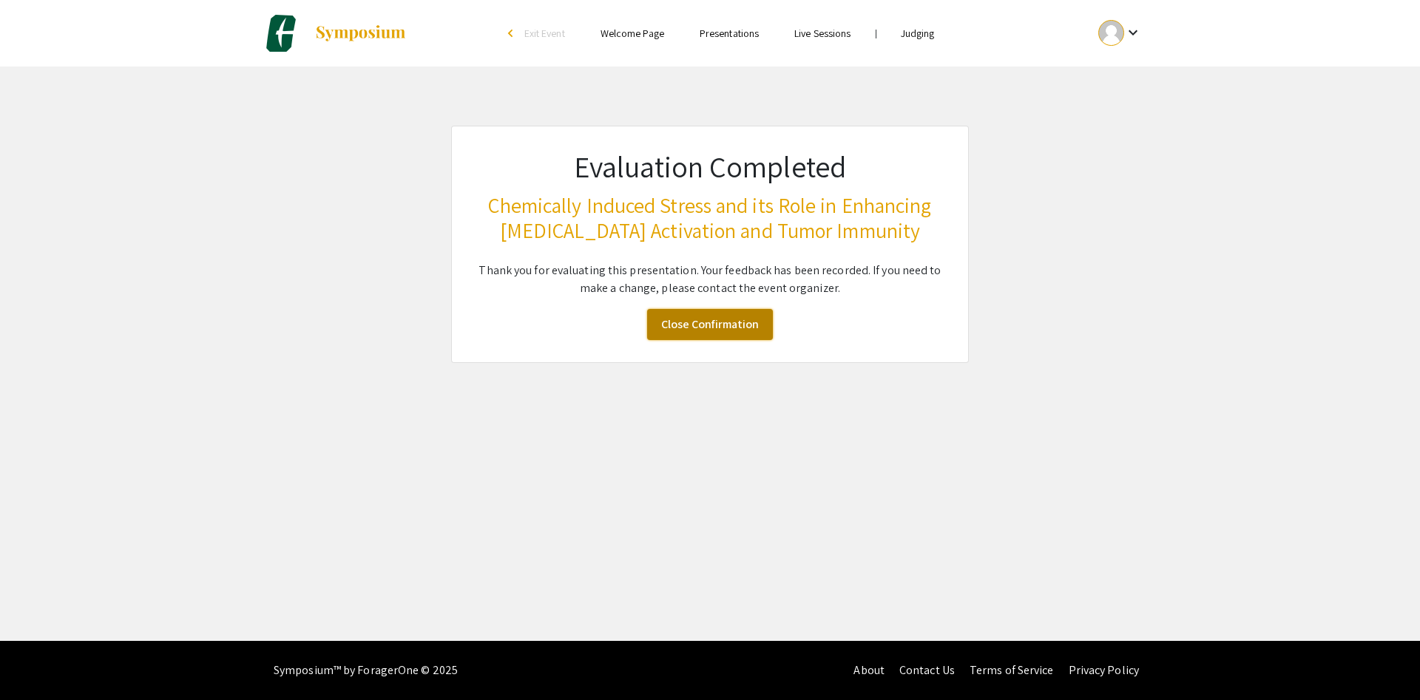
click at [750, 322] on link "Close Confirmation" at bounding box center [710, 324] width 126 height 31
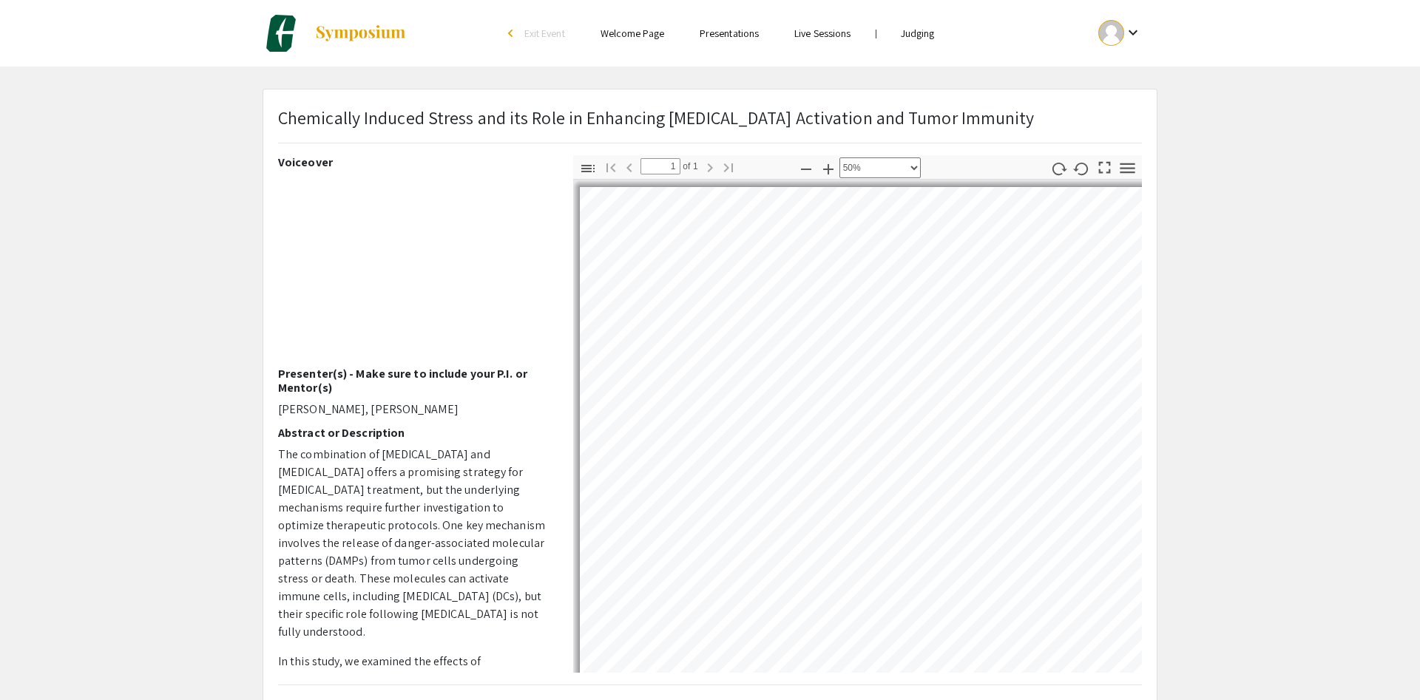
select select "0.5"
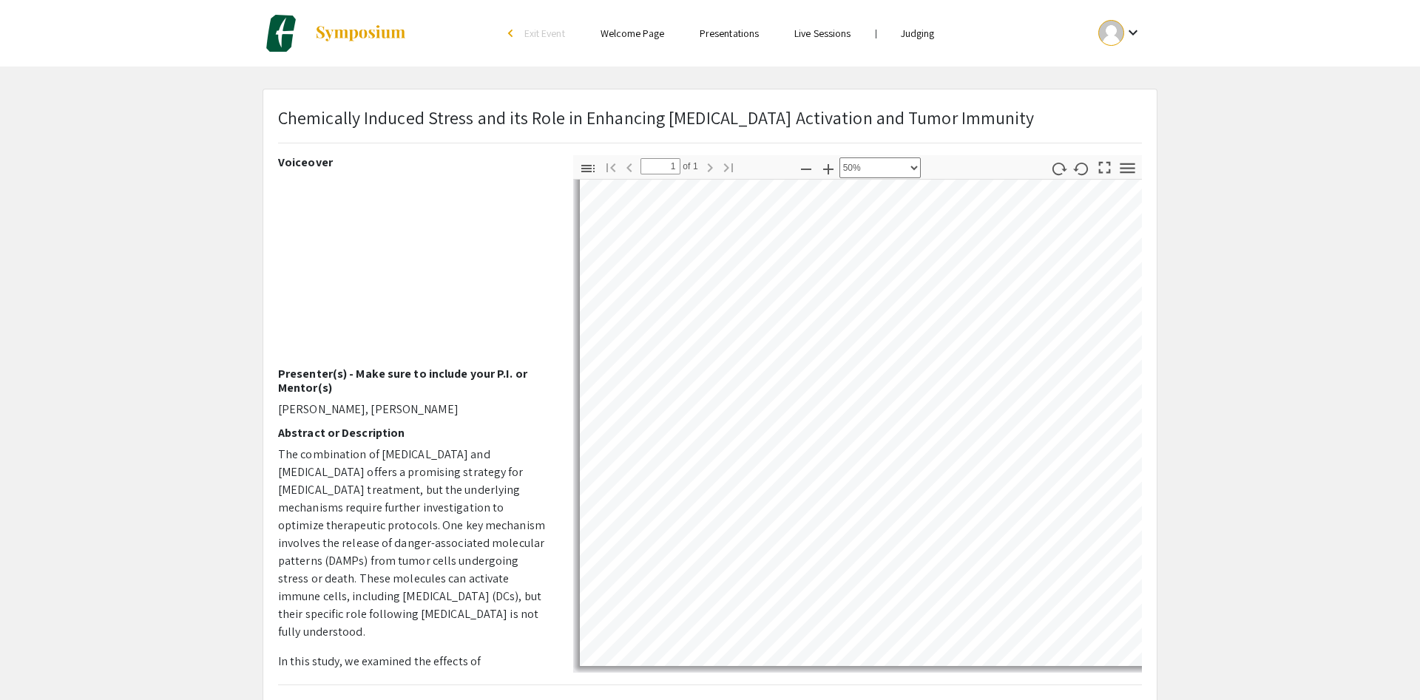
click at [847, 153] on div "Chemically Induced Stress and its Role in Enhancing [MEDICAL_DATA] Activation a…" at bounding box center [709, 462] width 893 height 746
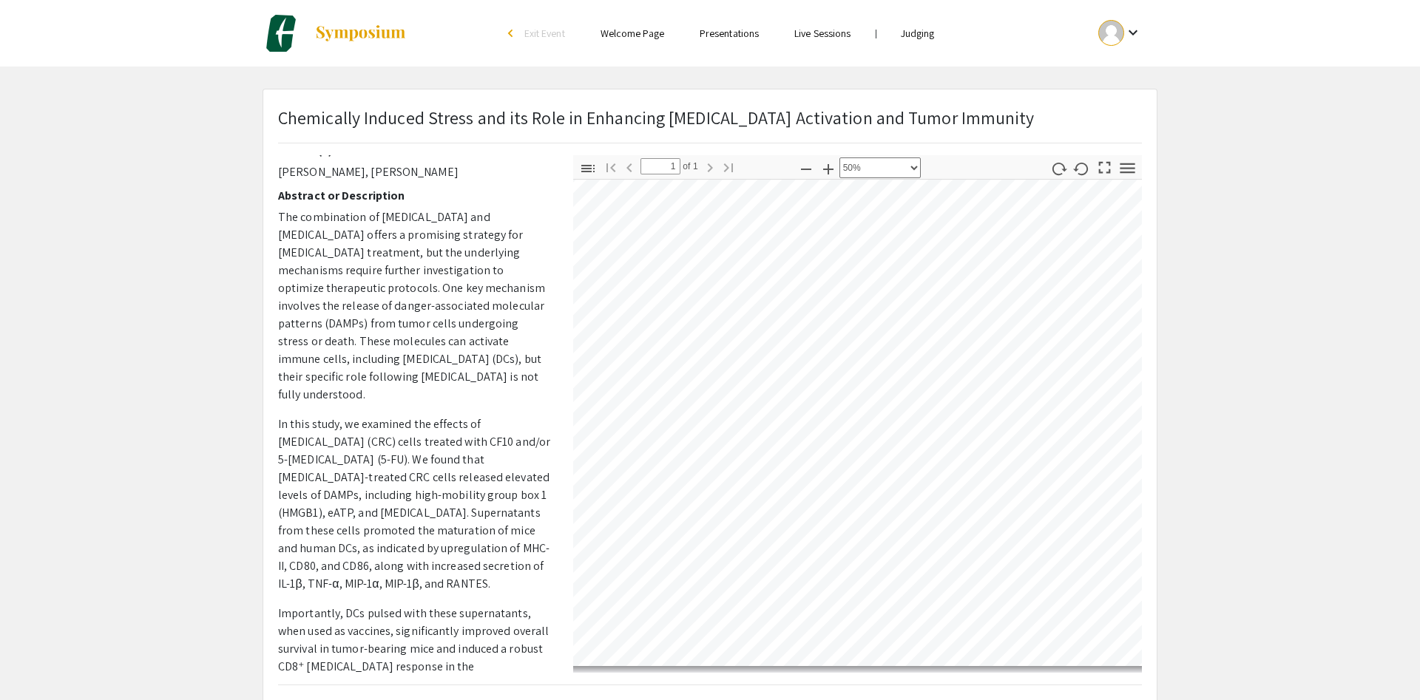
scroll to position [657, 347]
click at [920, 164] on div "Toggle Sidebar Find Go to First Page Previous 1 of 1 Next Go to Last Page Zoom …" at bounding box center [857, 414] width 569 height 518
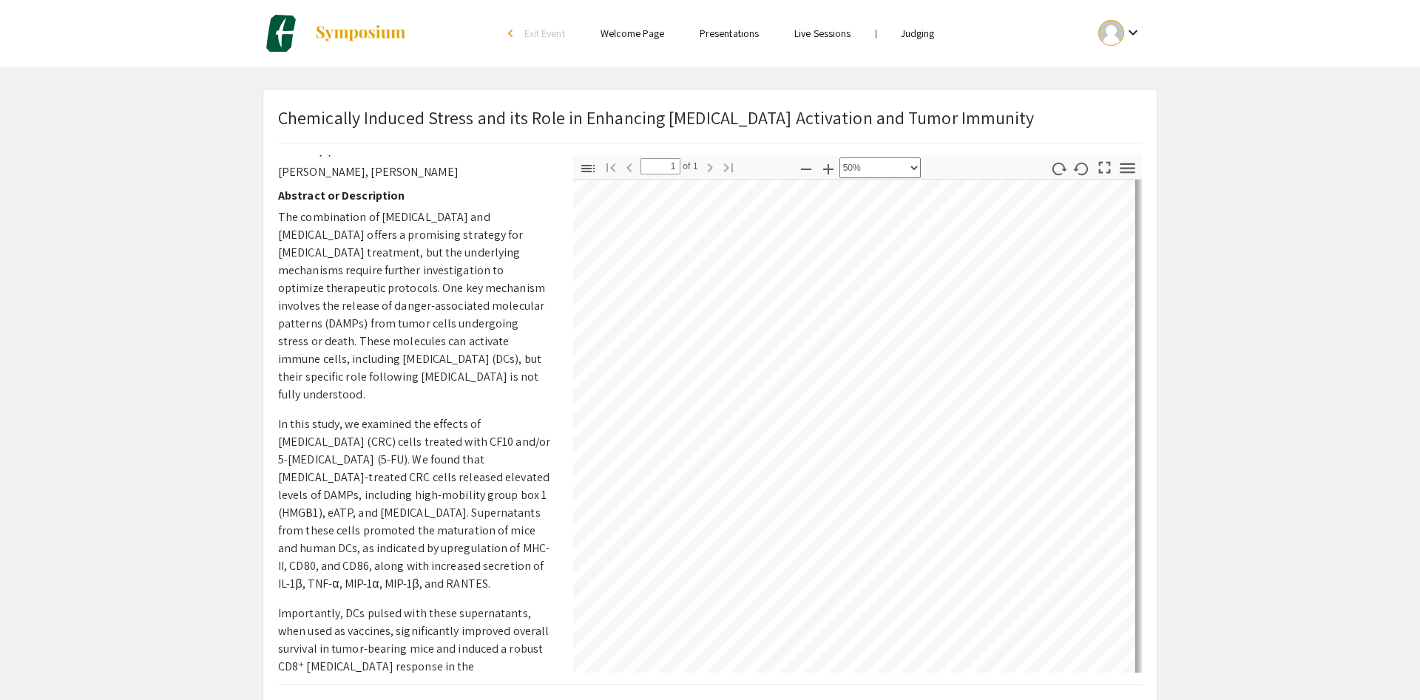
scroll to position [189, 864]
